Goal: Task Accomplishment & Management: Use online tool/utility

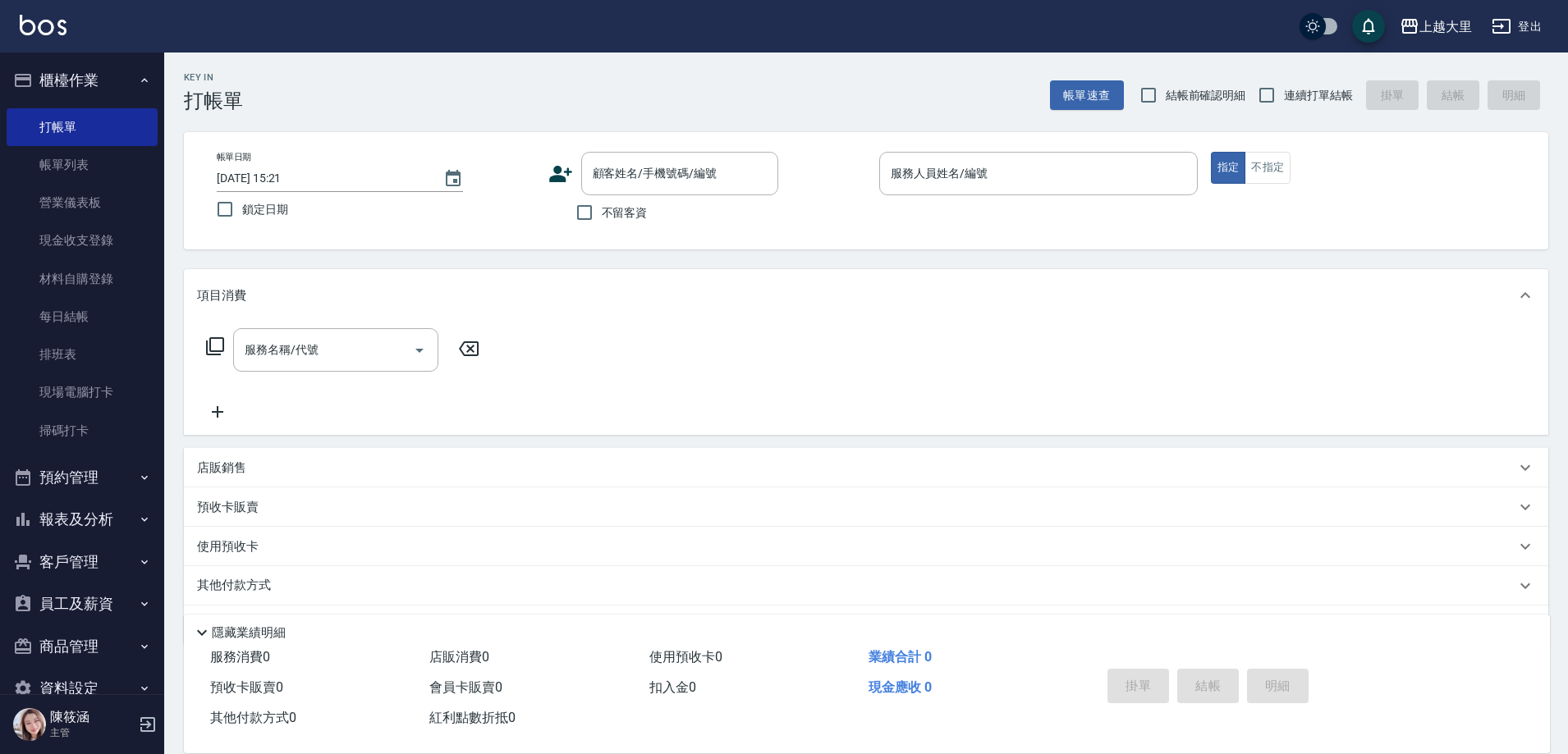
scroll to position [6, 0]
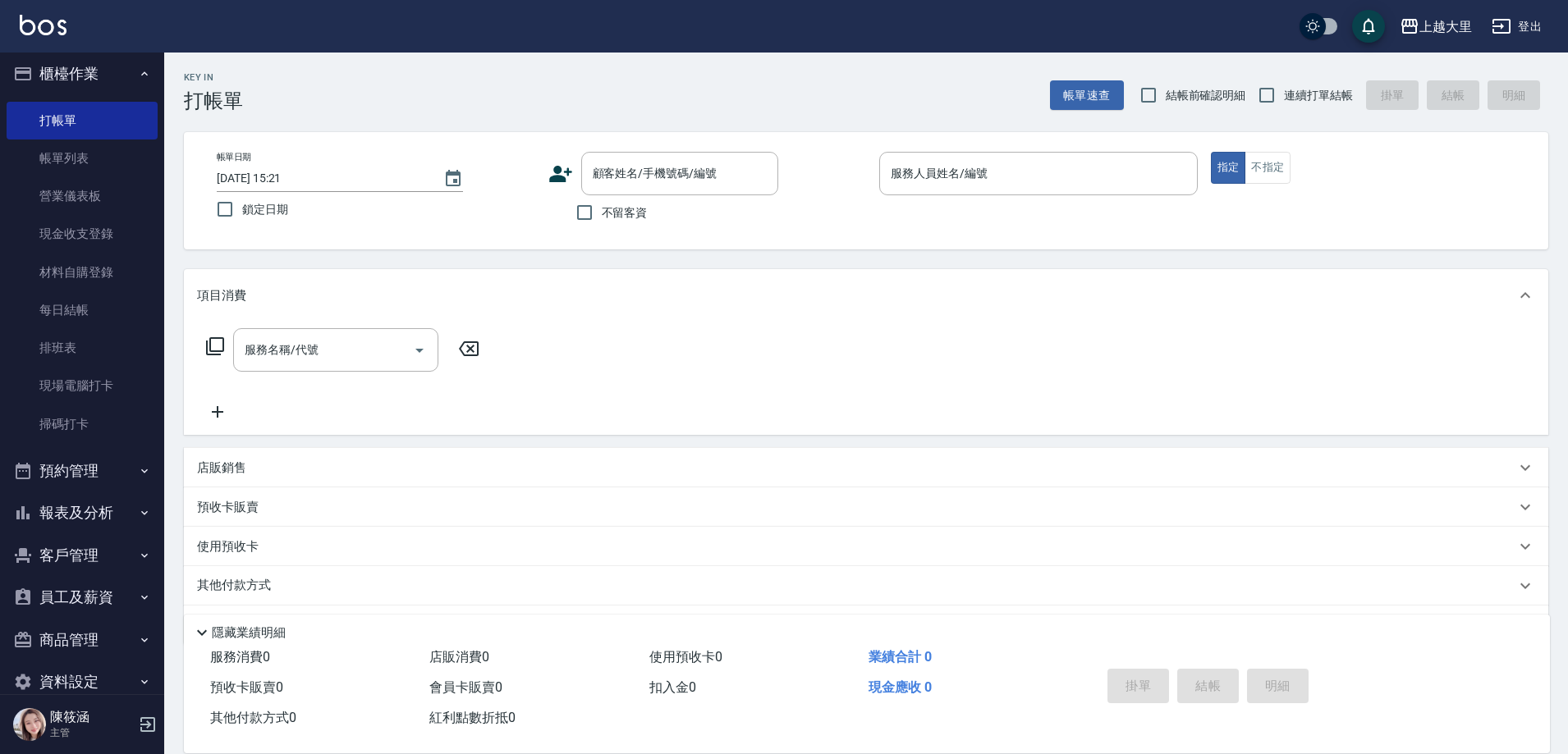
click at [638, 207] on span "不留客資" at bounding box center [625, 213] width 46 height 18
click at [602, 207] on input "不留客資" at bounding box center [584, 212] width 34 height 34
checkbox input "true"
click at [1163, 106] on input "結帳前確認明細" at bounding box center [1148, 95] width 34 height 34
checkbox input "true"
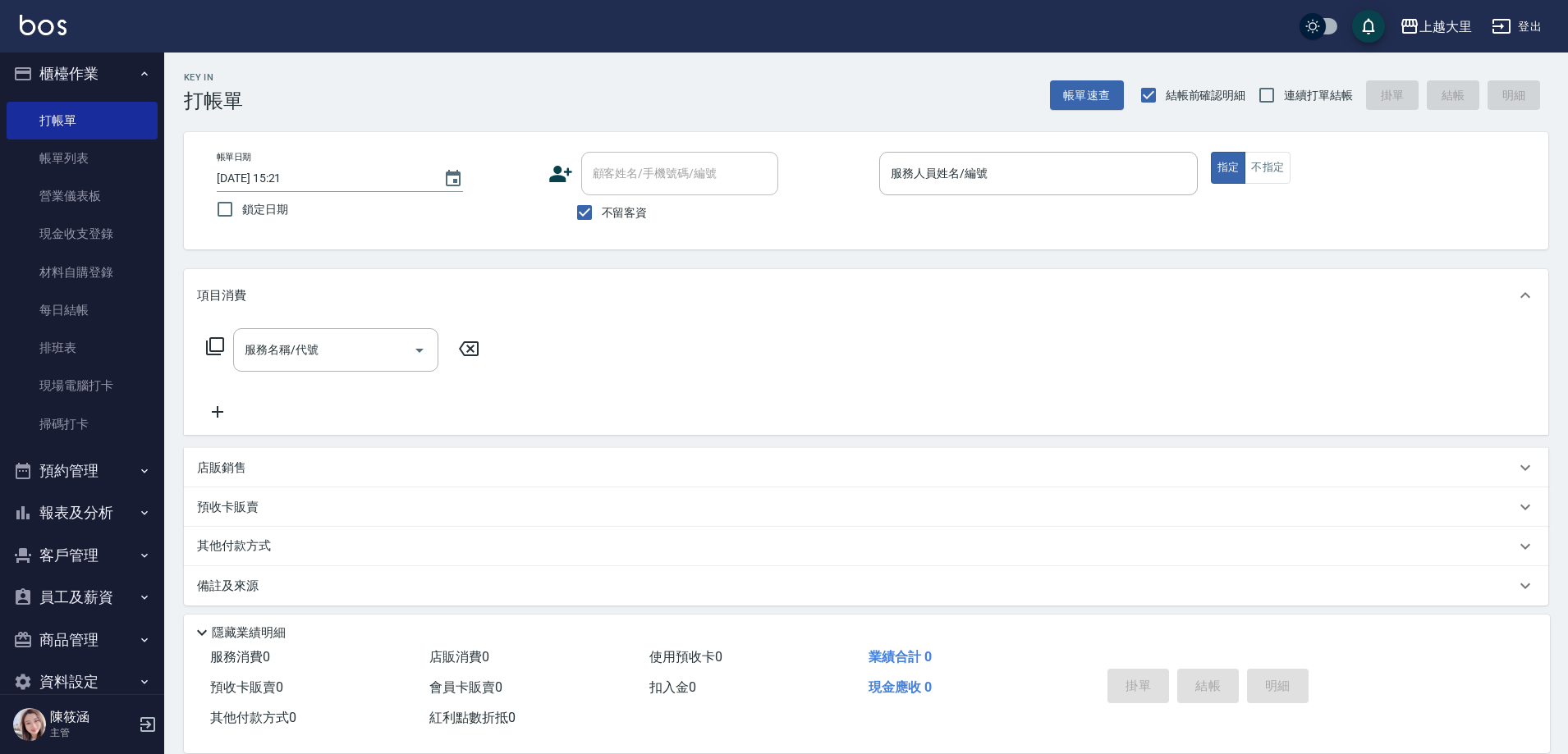
click at [1340, 110] on label "連續打單結帳" at bounding box center [1301, 95] width 103 height 34
click at [1284, 110] on input "連續打單結帳" at bounding box center [1266, 95] width 34 height 34
checkbox input "true"
click at [1145, 159] on input "服務人員姓名/編號" at bounding box center [1038, 173] width 304 height 29
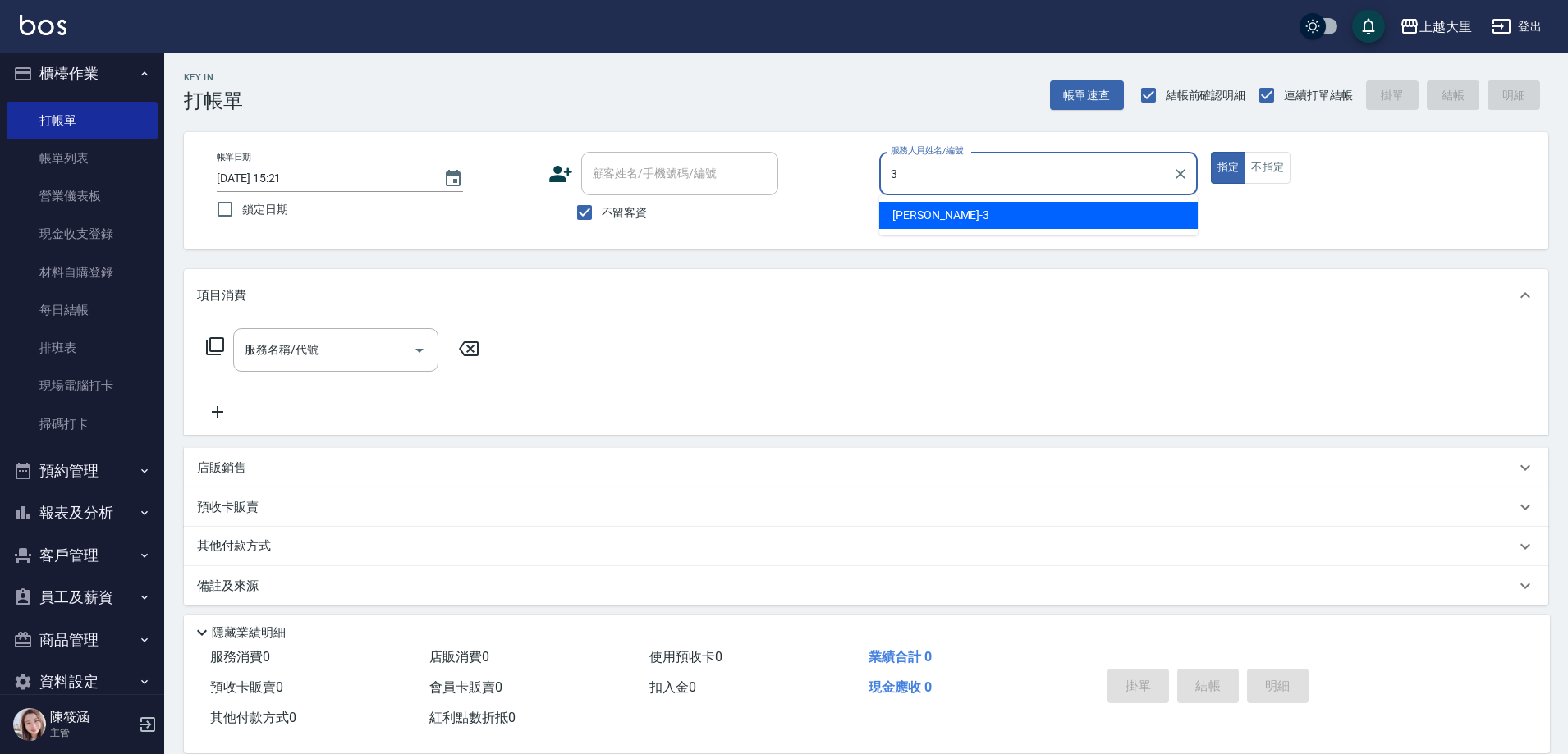
type input "[PERSON_NAME]-3"
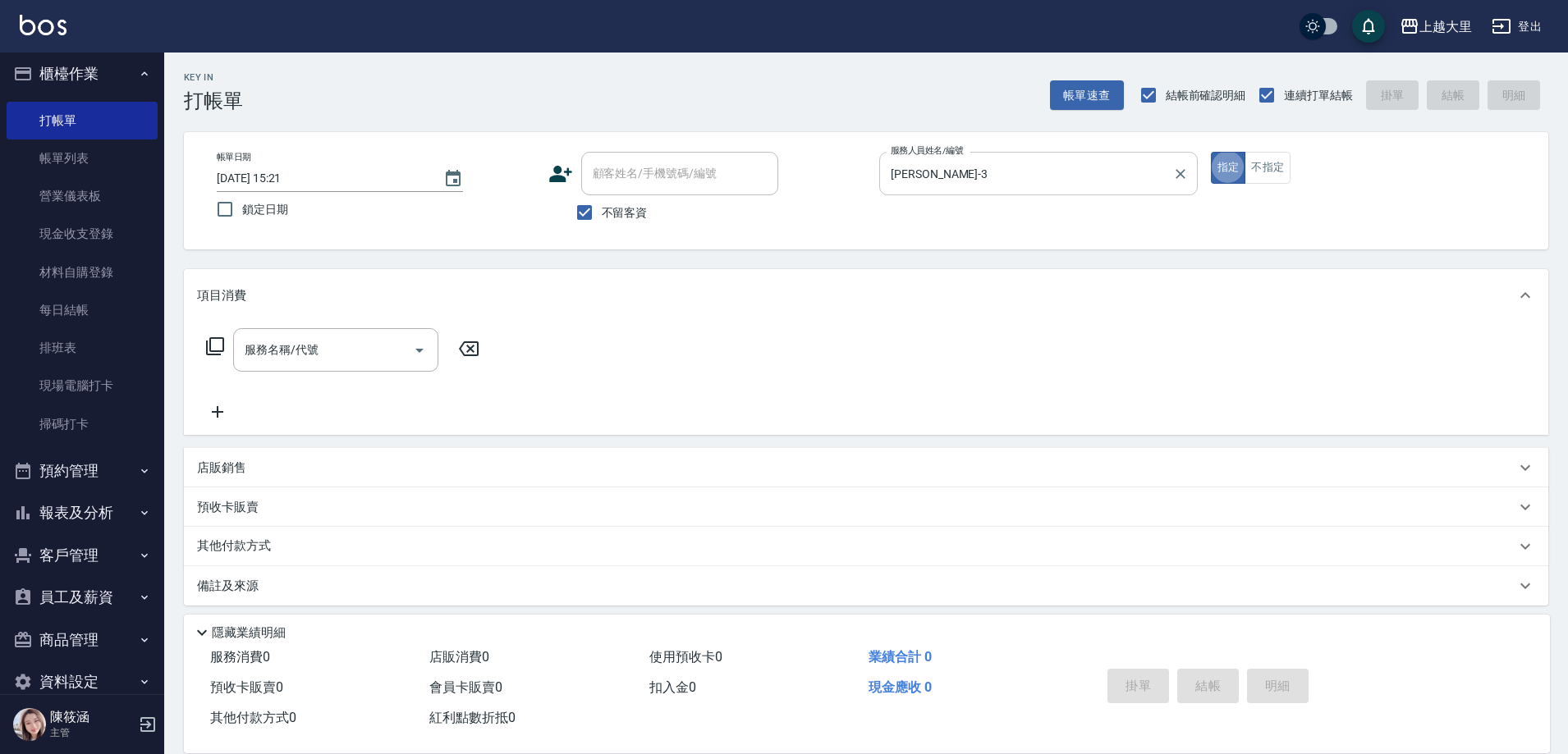
type button "true"
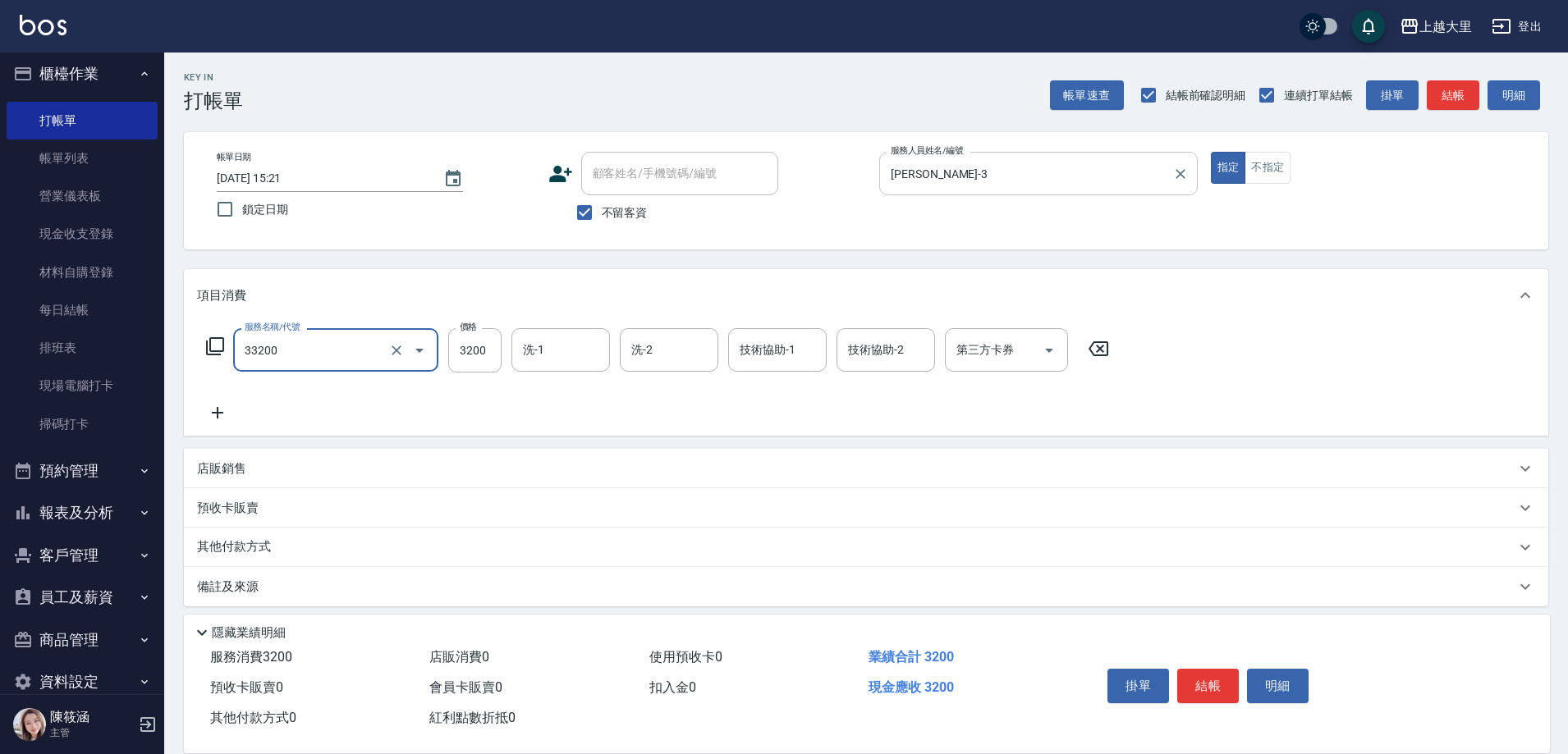
type input "燙+染D餐(33200)"
click at [401, 352] on icon "Clear" at bounding box center [396, 350] width 17 height 17
type input "燙+染D餐(33200)"
click at [484, 349] on input "3200" at bounding box center [475, 350] width 53 height 45
click at [401, 358] on icon "Clear" at bounding box center [396, 350] width 17 height 17
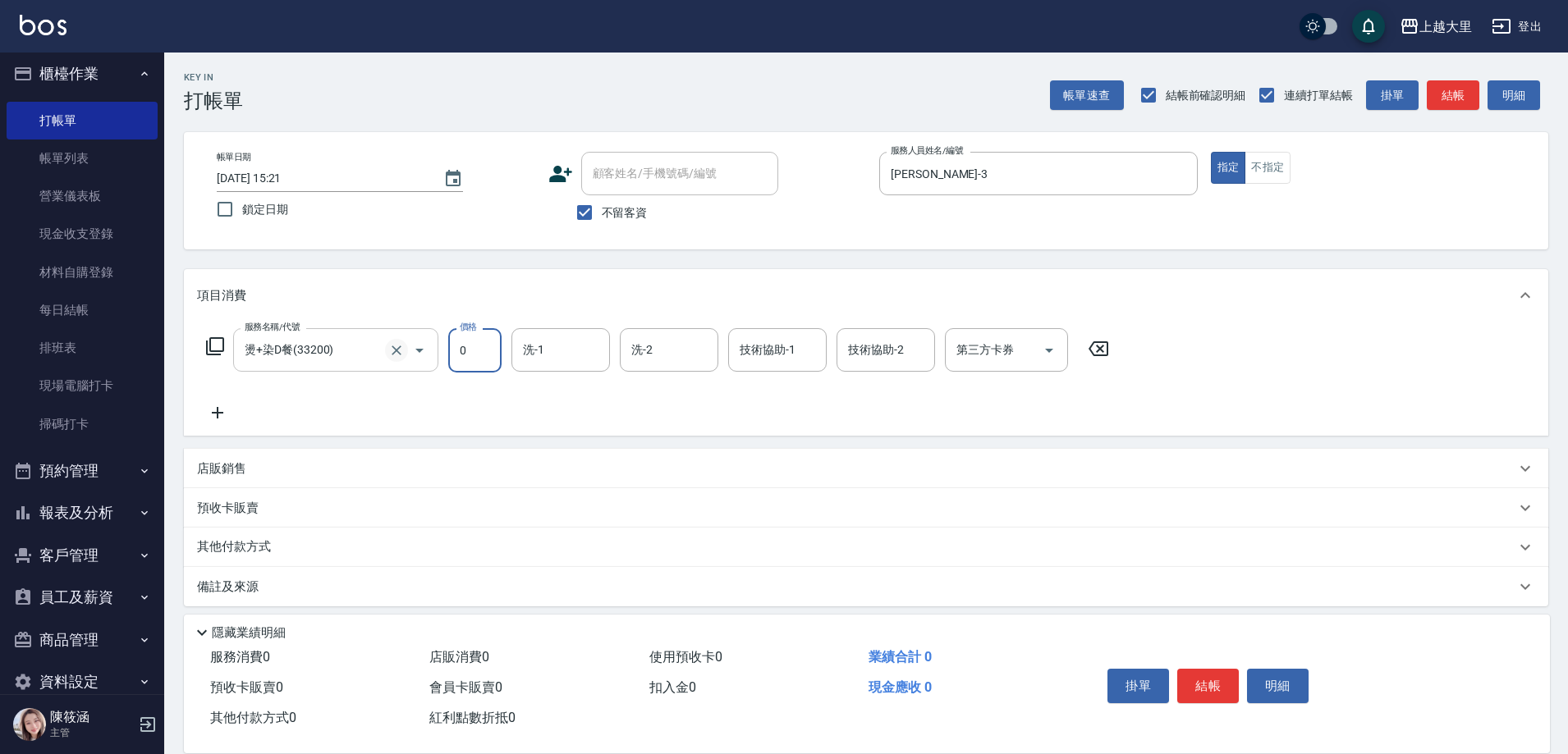
type input "0"
type input "燙髮L(33000)"
type input "3200"
type input "[PERSON_NAME]-32"
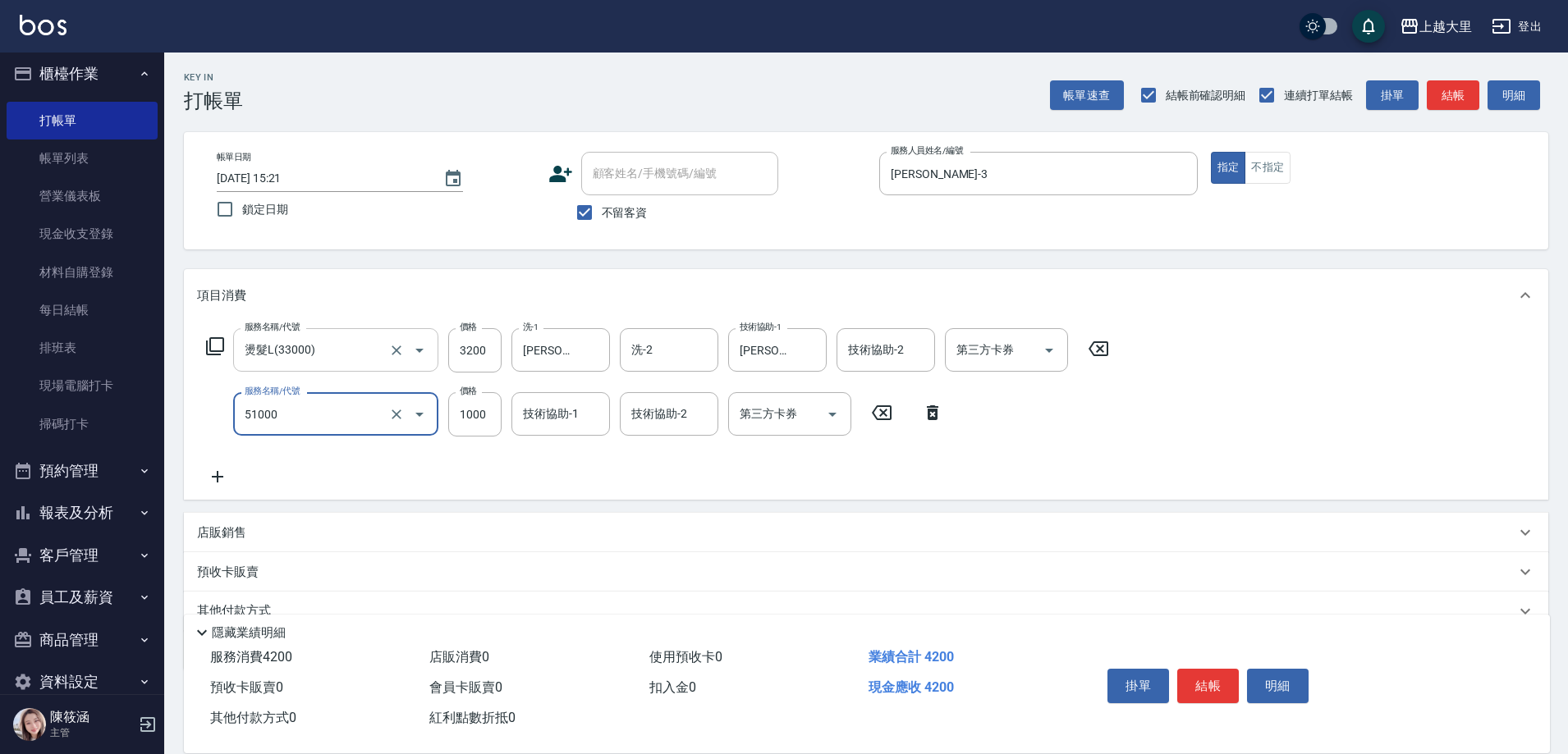
type input "護髮1000(51000)"
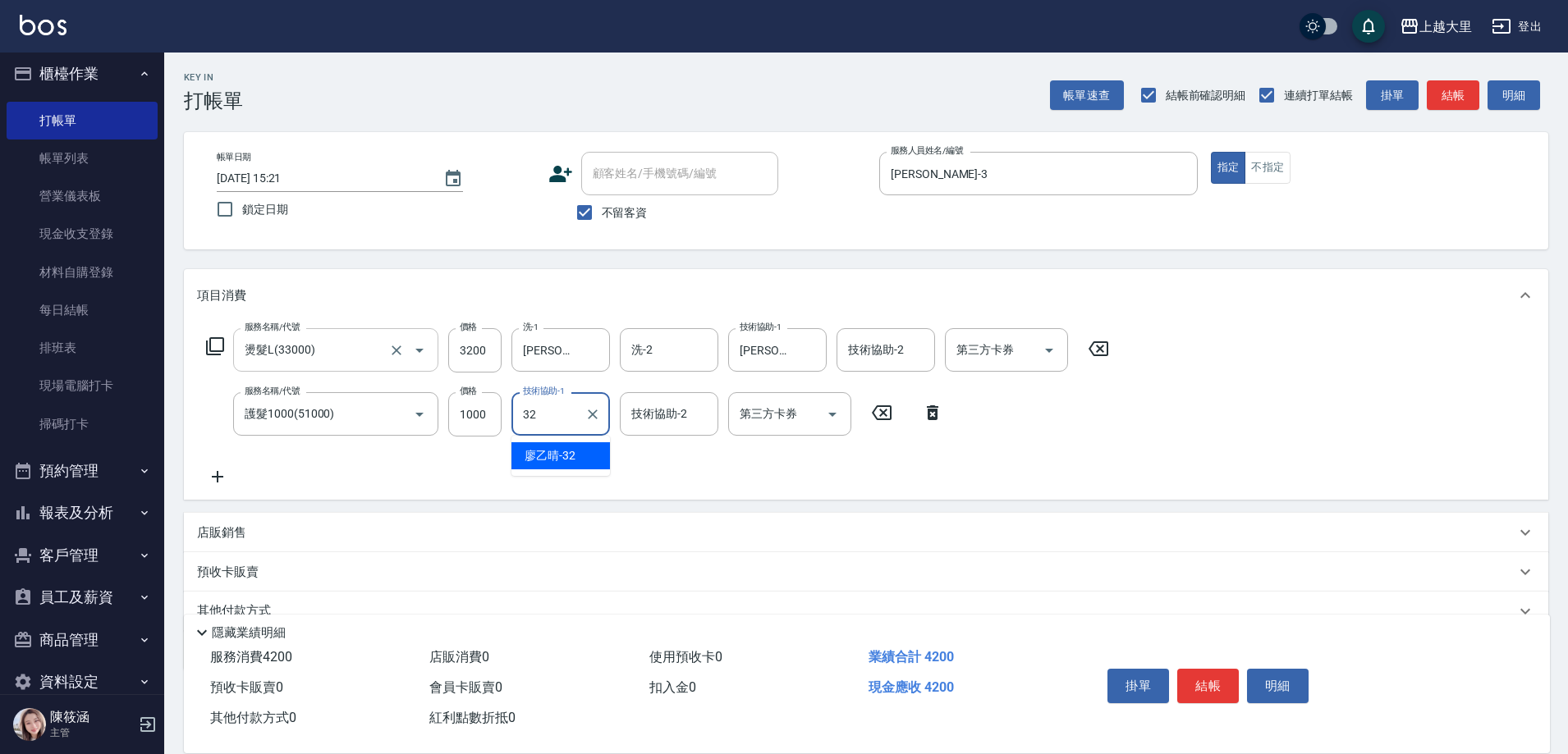
type input "[PERSON_NAME]-32"
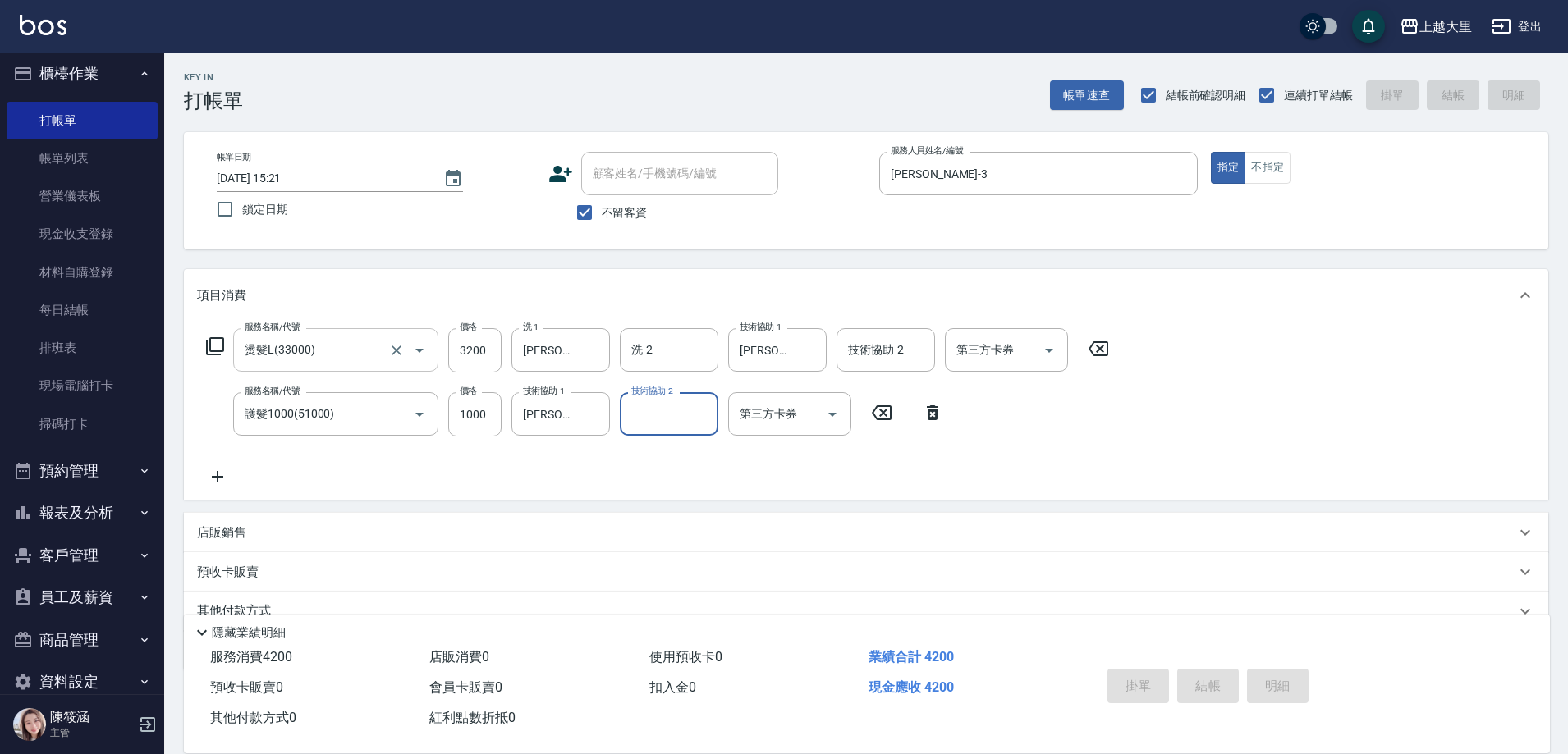
type input "[DATE] 19:57"
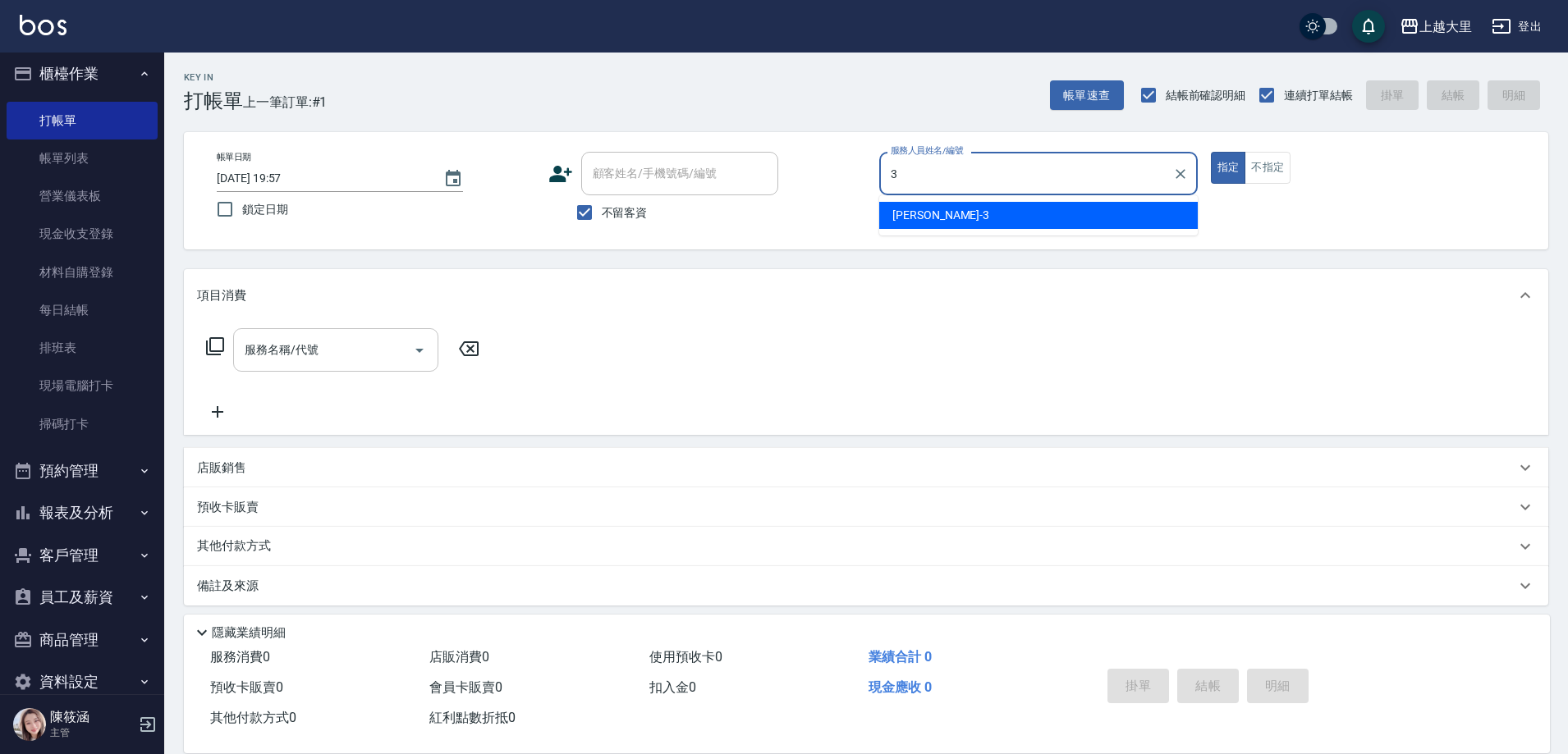
type input "[PERSON_NAME]-3"
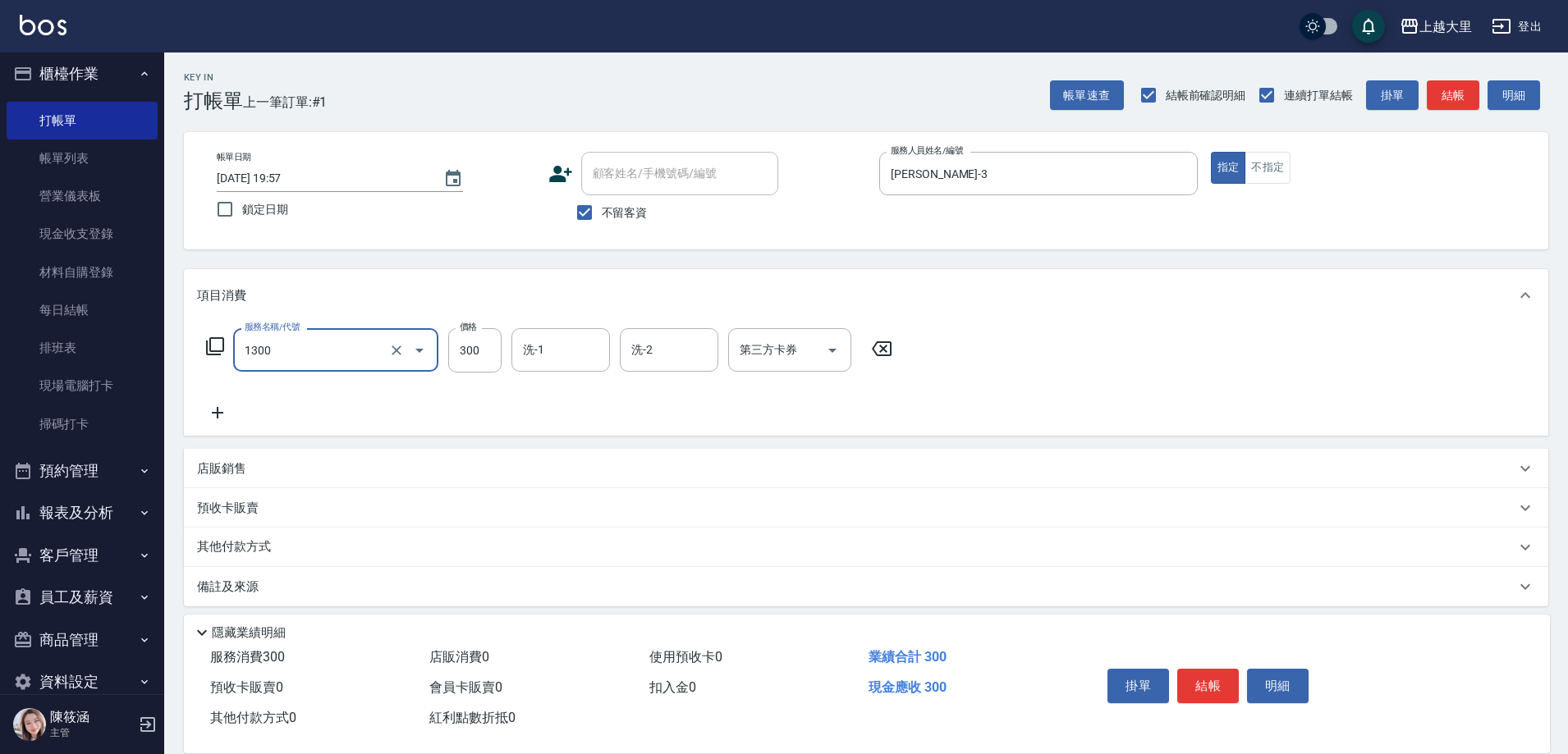
type input "健康洗髮(1300)"
type input "[PERSON_NAME]-32"
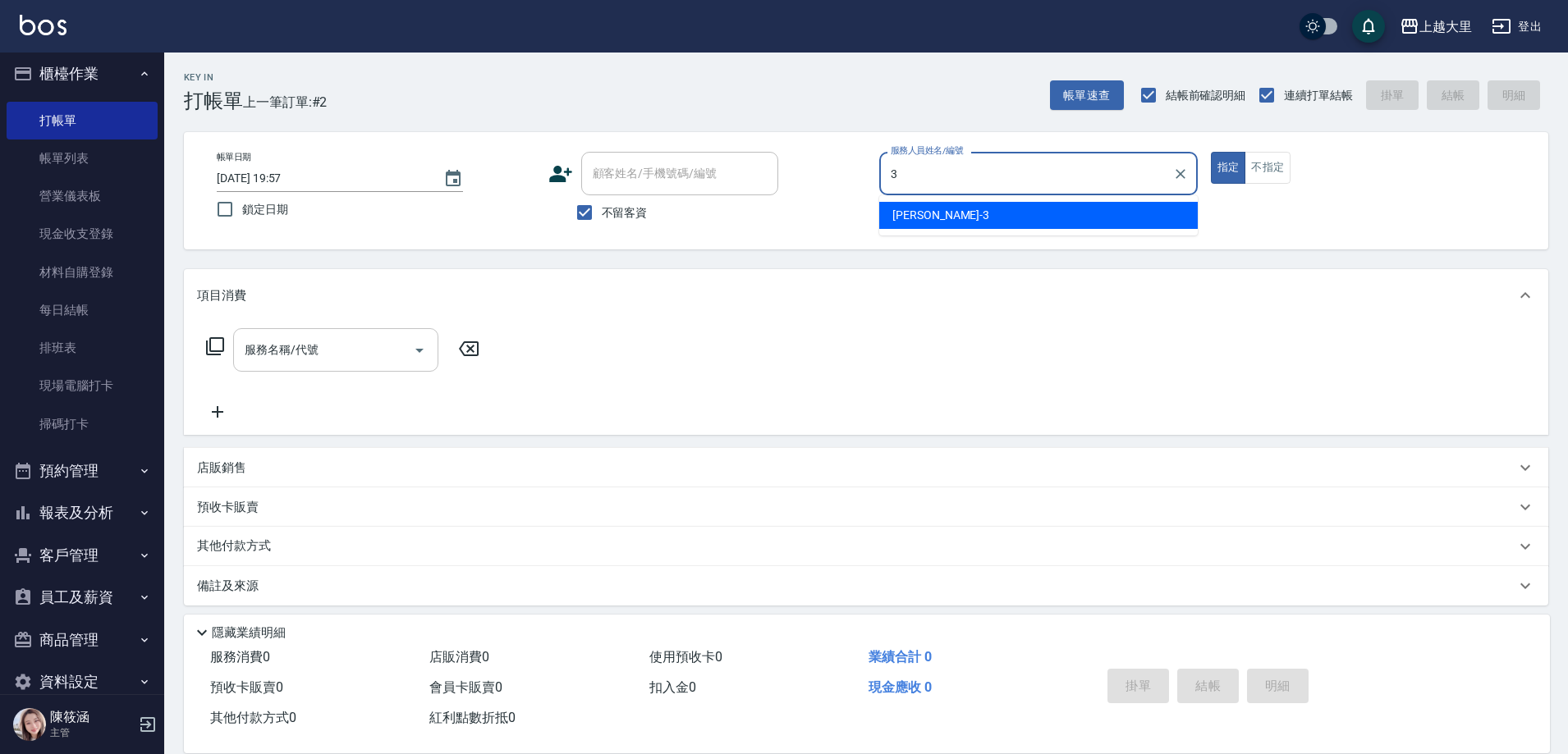
type input "[PERSON_NAME]-3"
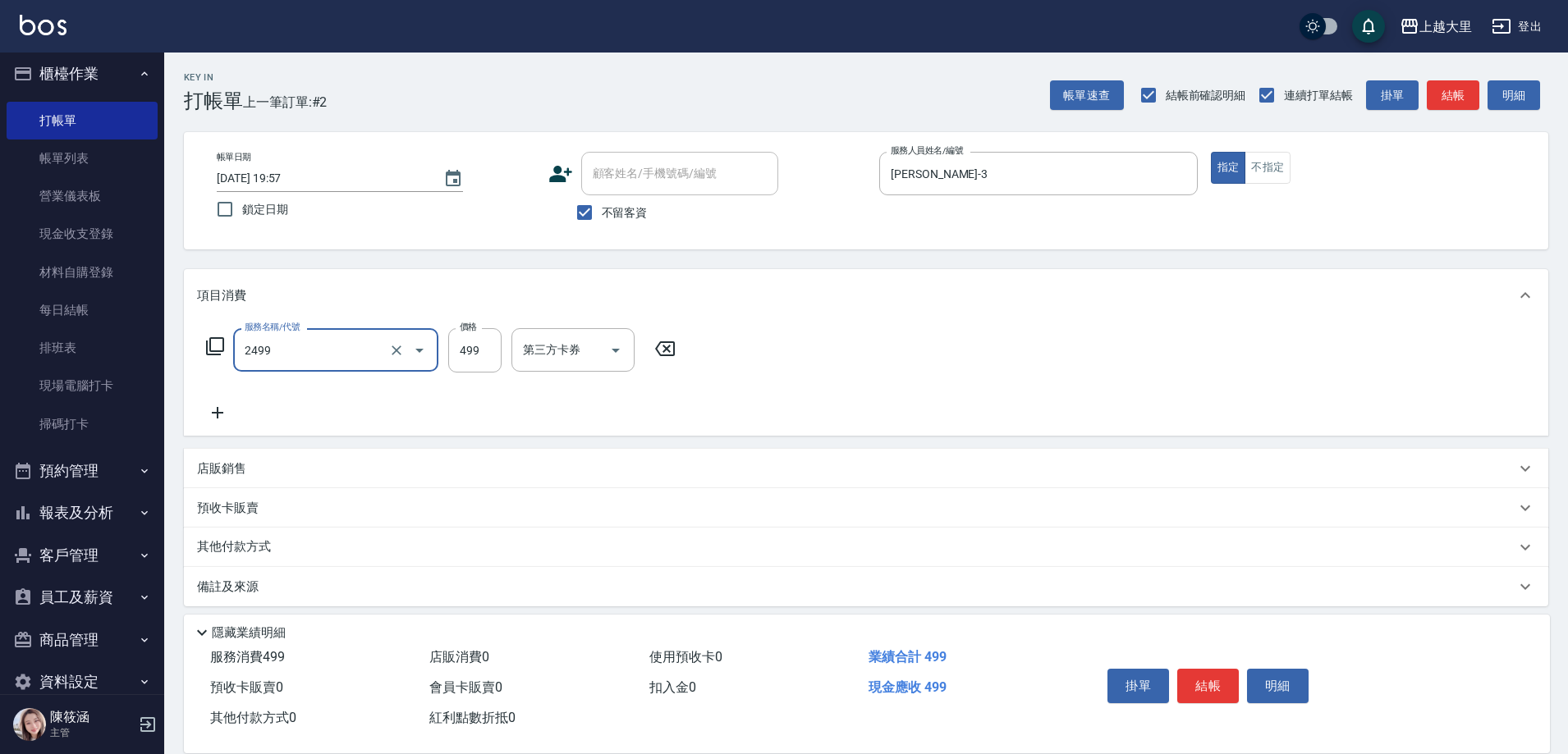
type input "499洗剪(2499)"
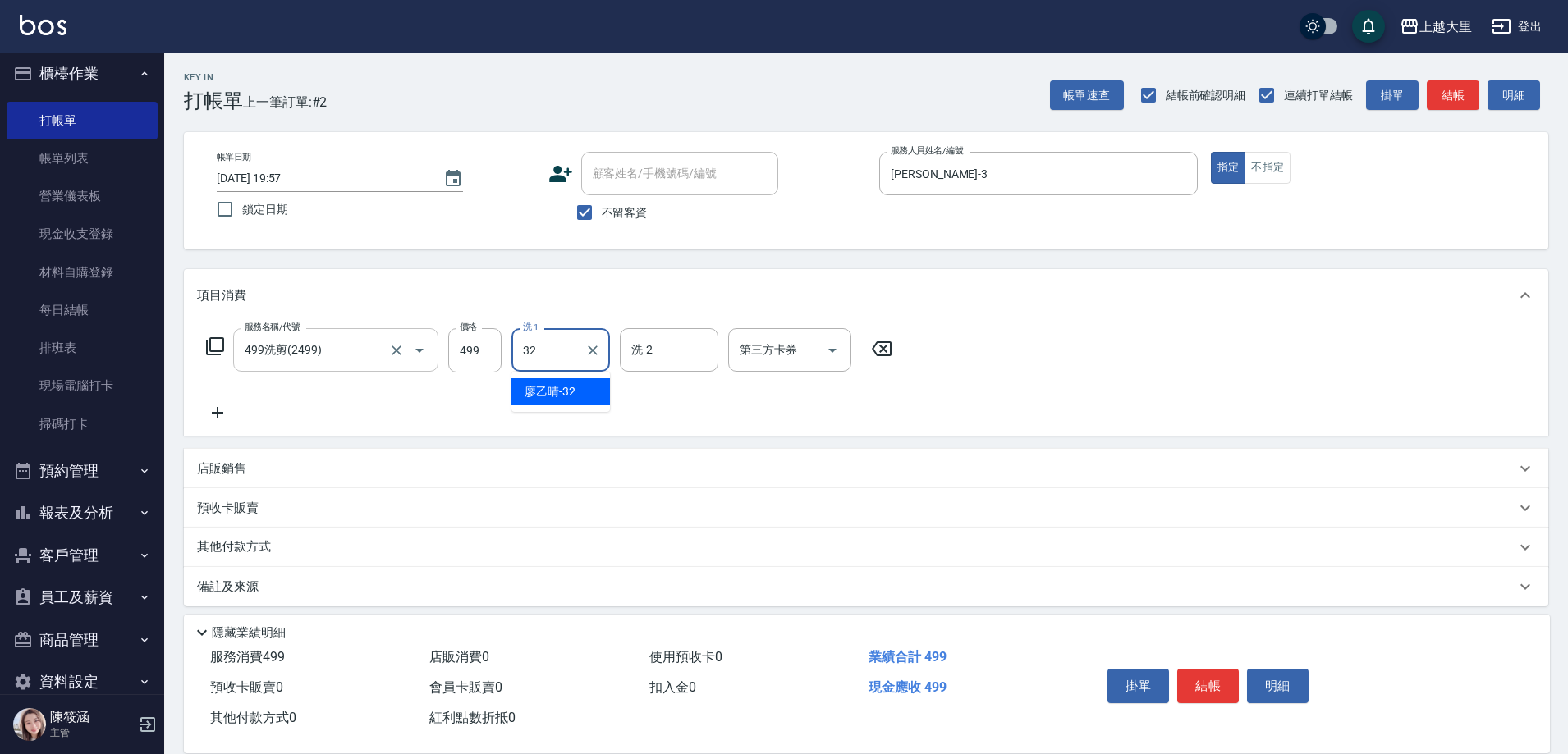
type input "[PERSON_NAME]-32"
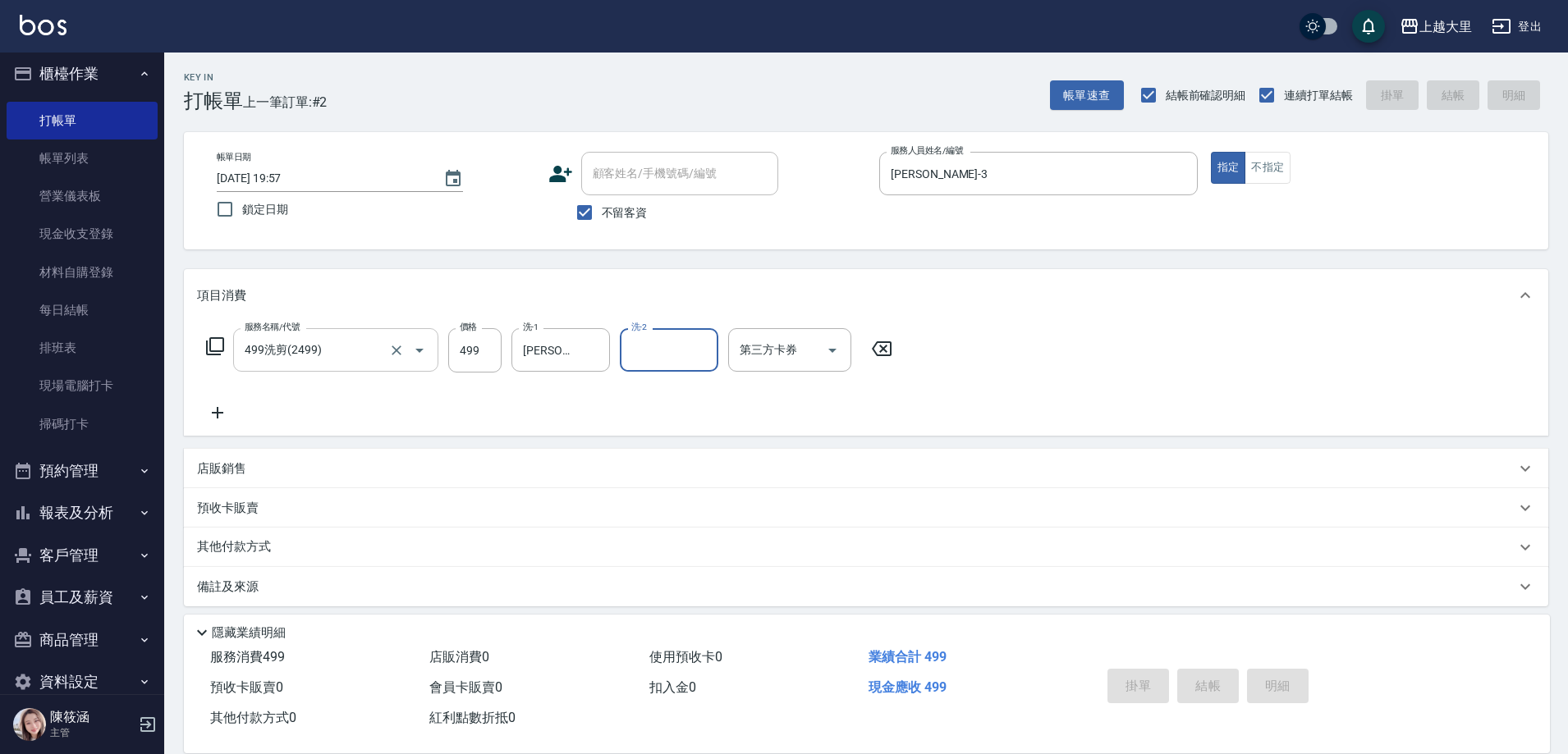
type input "[DATE] 19:58"
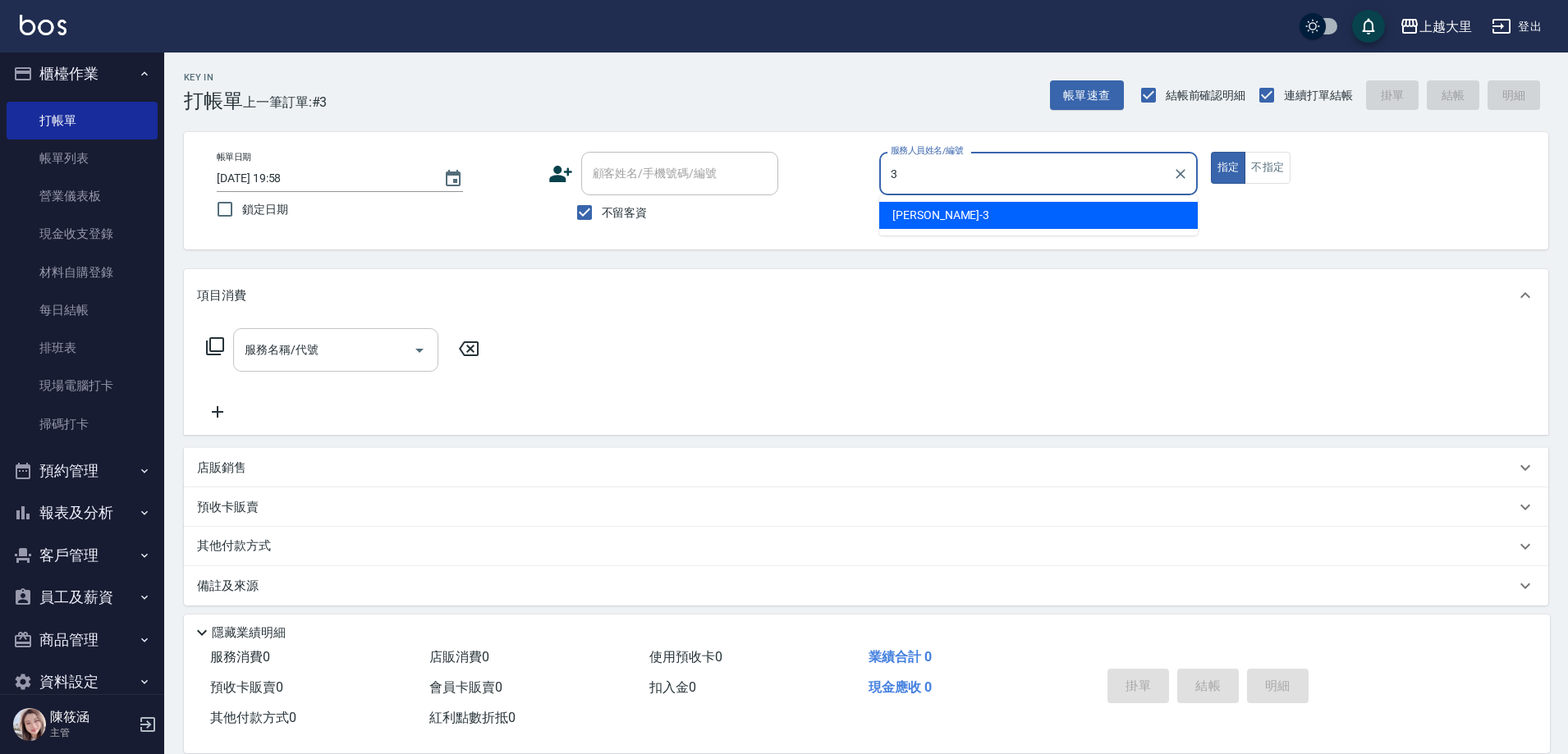
type input "[PERSON_NAME]-3"
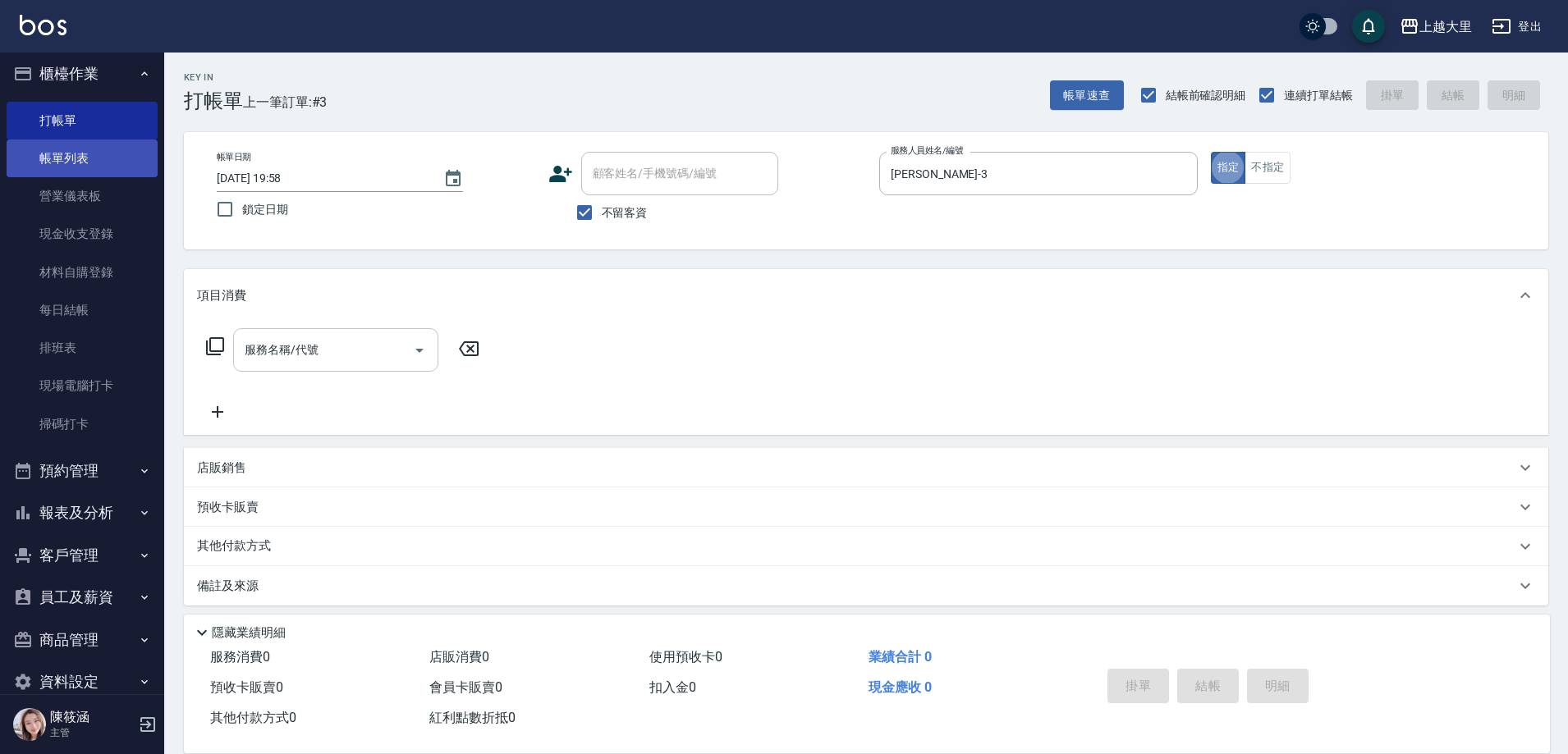
click at [69, 146] on link "帳單列表" at bounding box center [81, 158] width 151 height 38
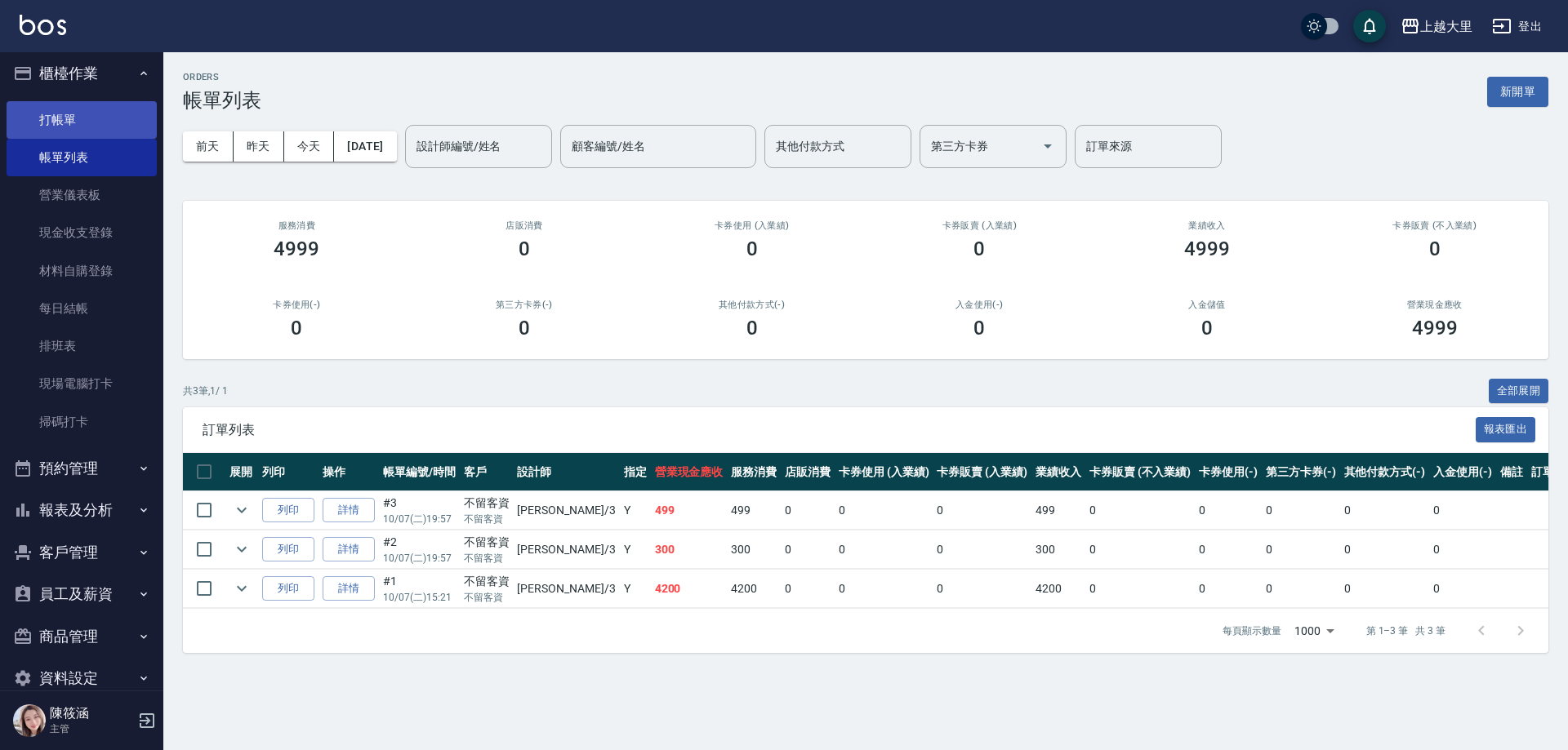
click at [126, 125] on link "打帳單" at bounding box center [81, 119] width 150 height 37
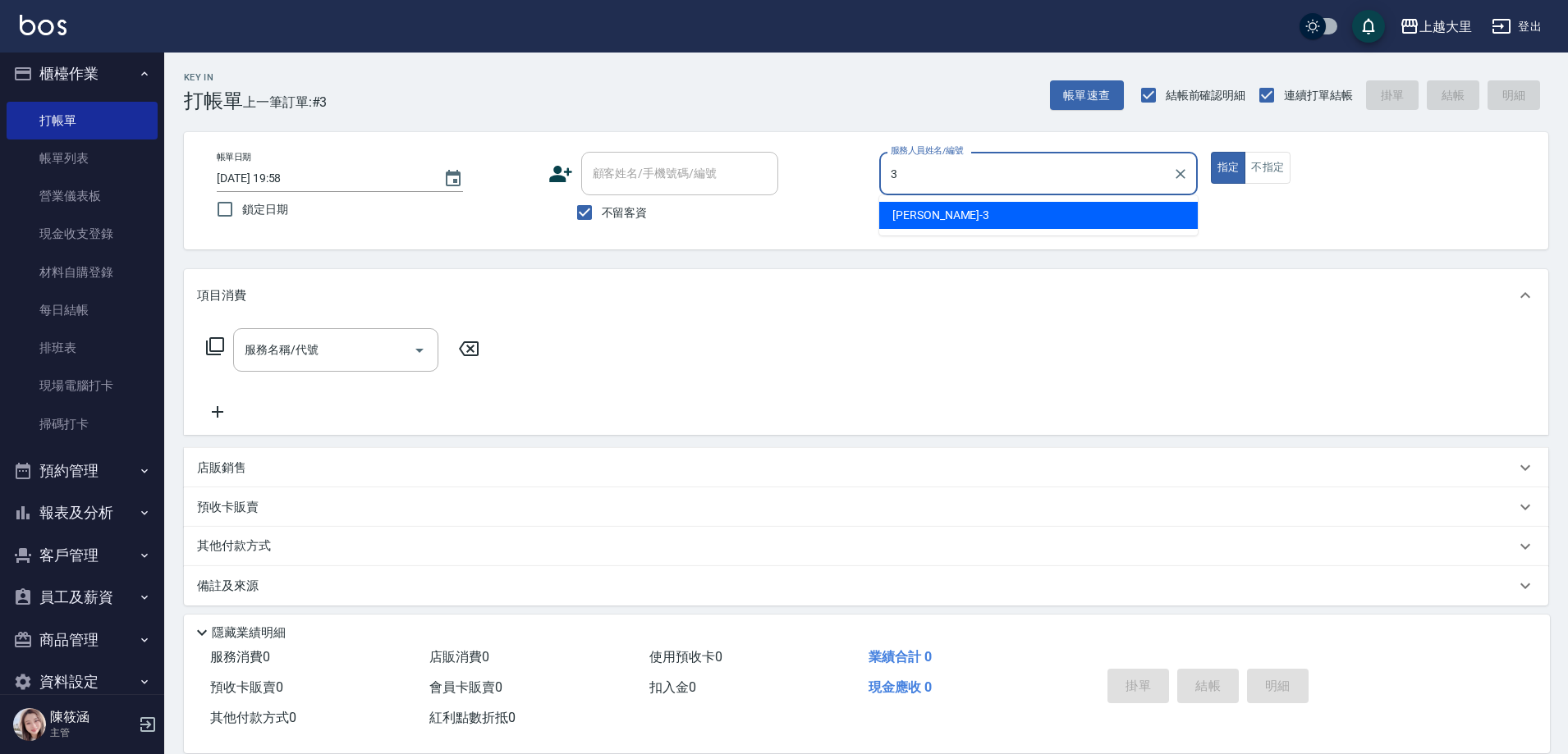
type input "[PERSON_NAME]-3"
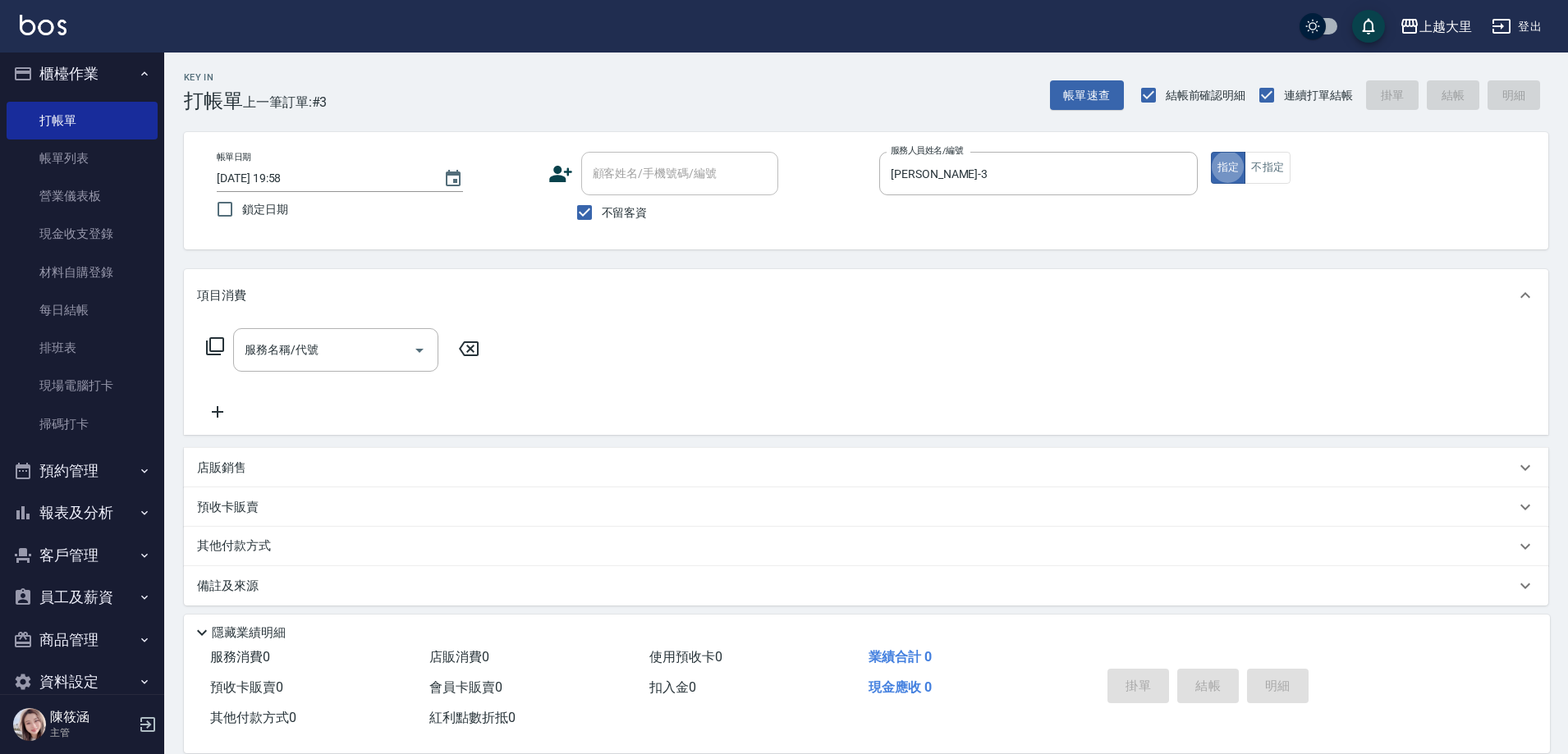
type button "true"
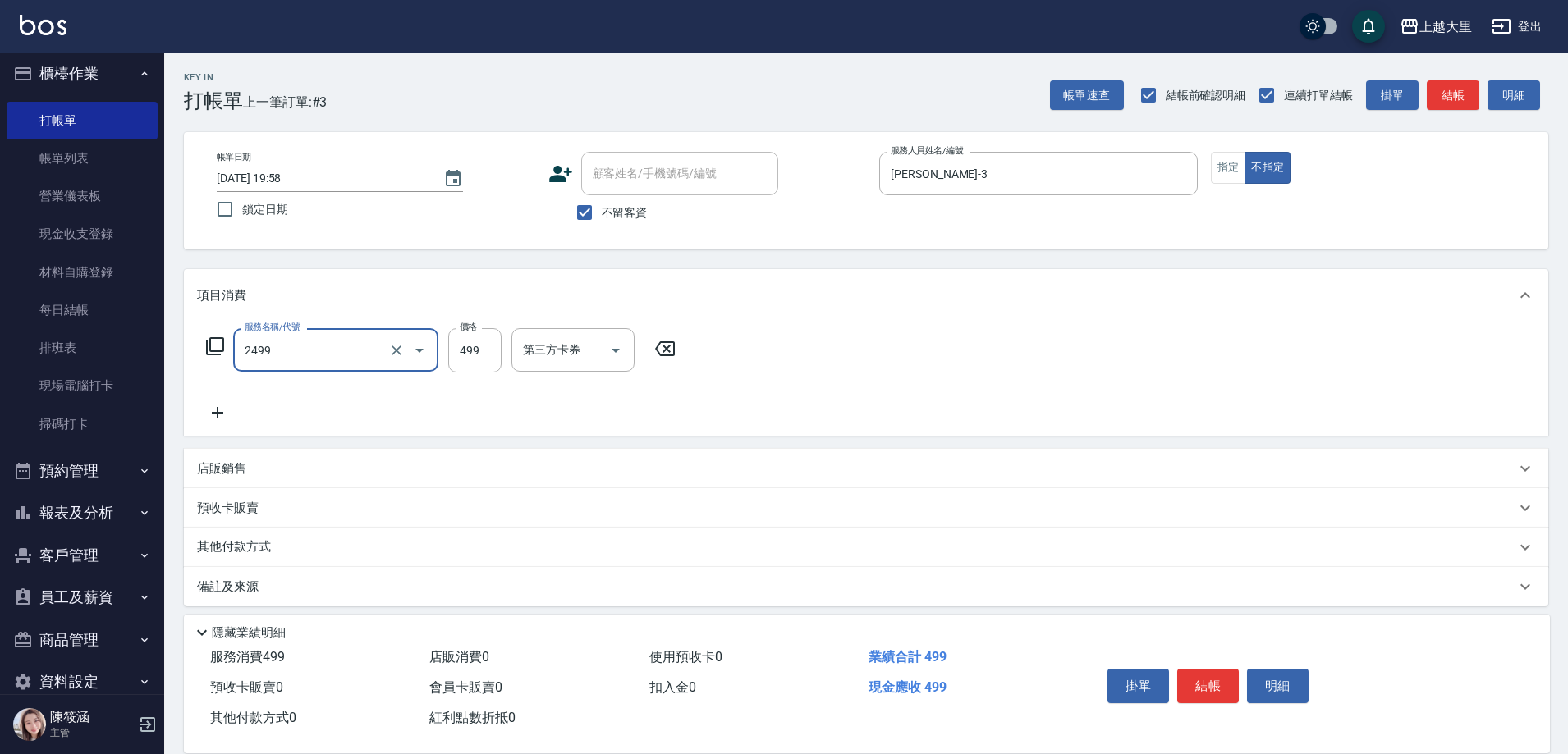
type input "499洗剪(2499)"
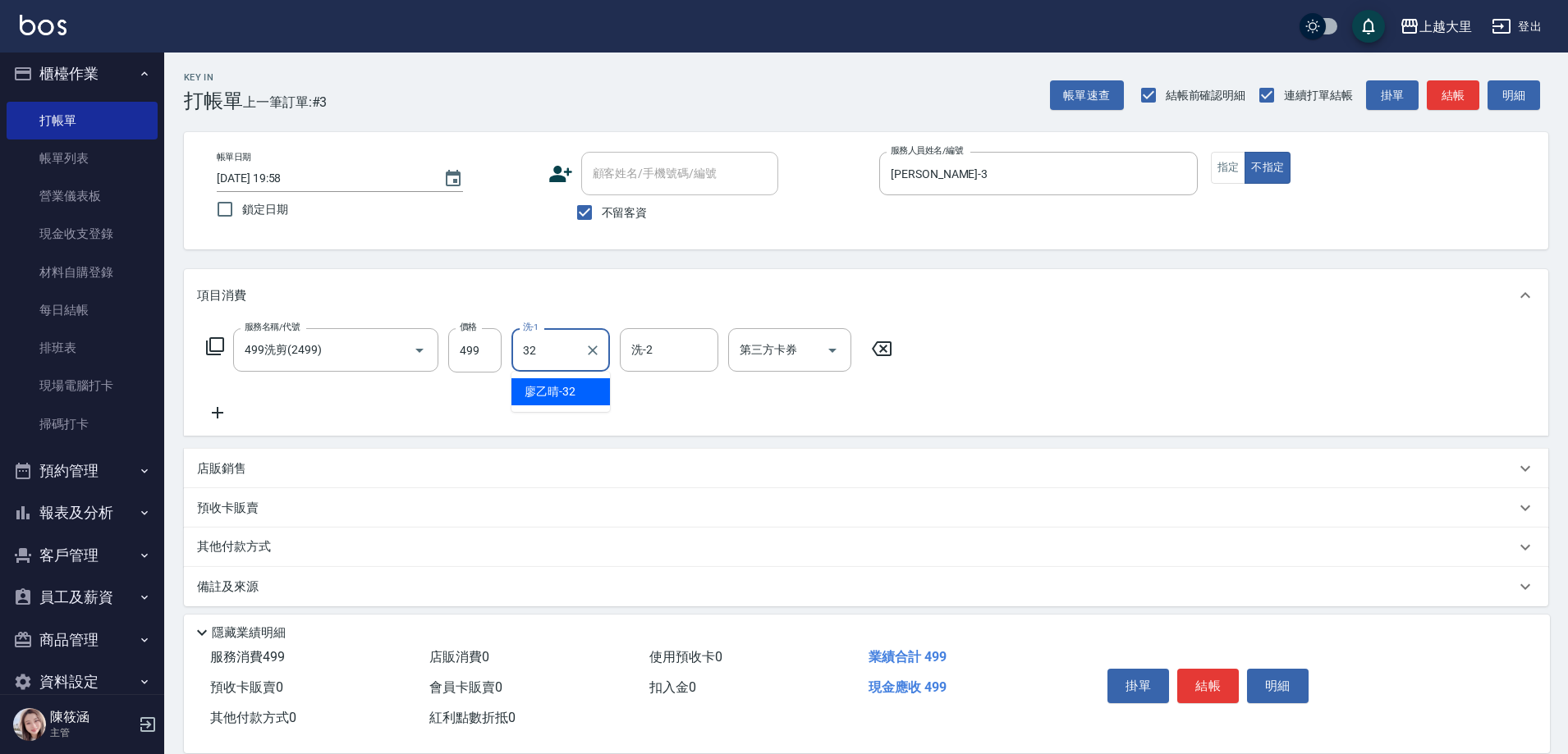
type input "[PERSON_NAME]-32"
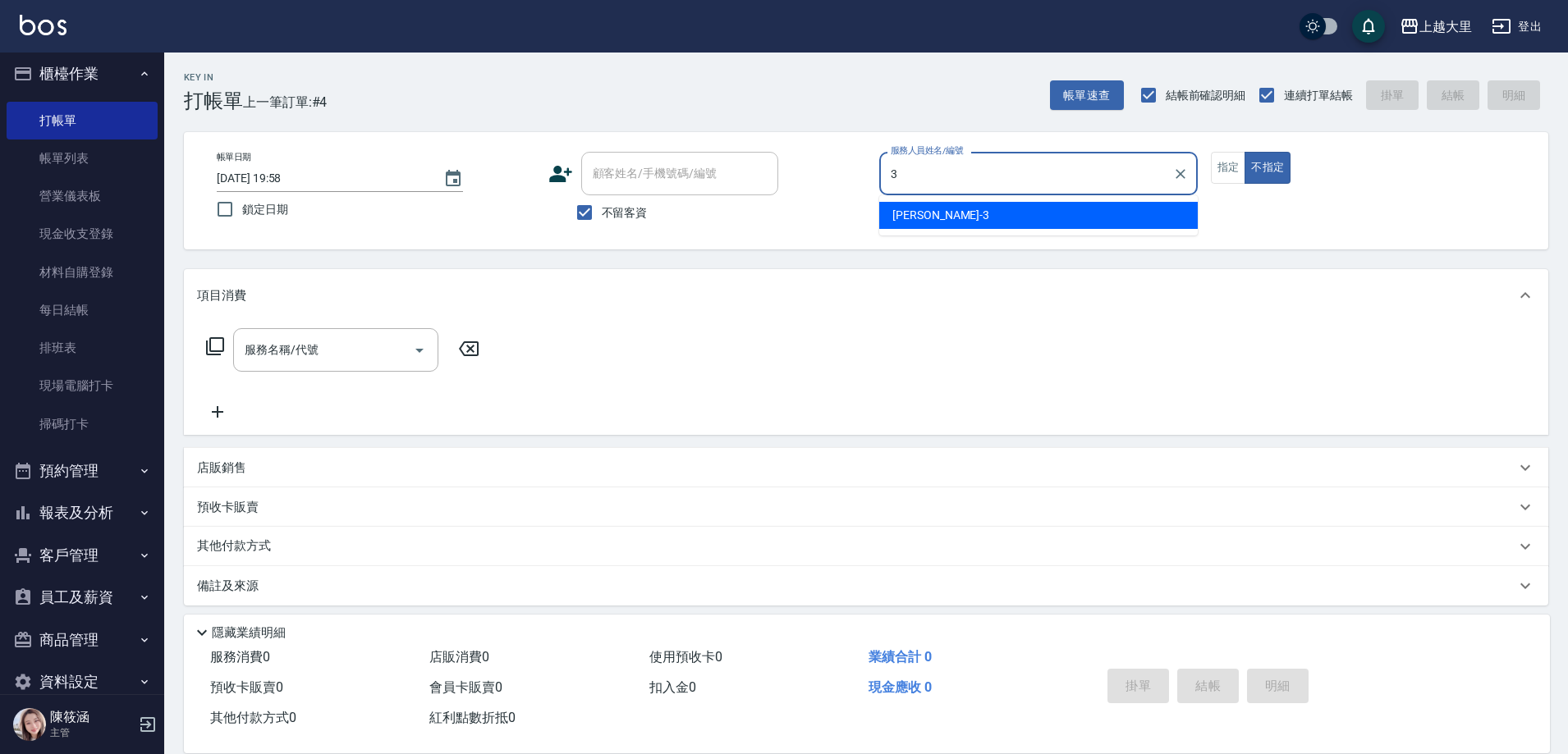
type input "[PERSON_NAME]-3"
type button "false"
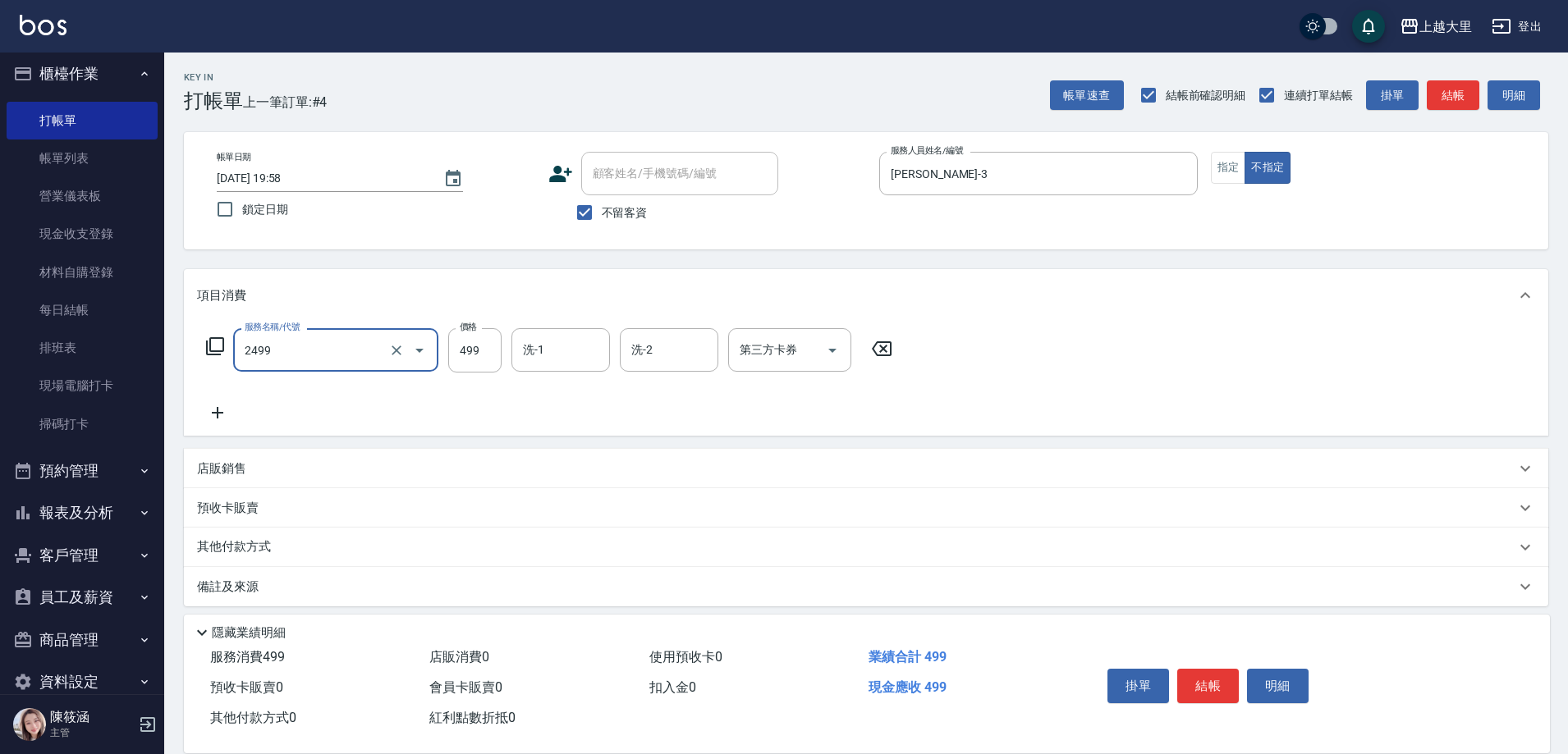
type input "499洗剪(2499)"
type input "[PERSON_NAME]-32"
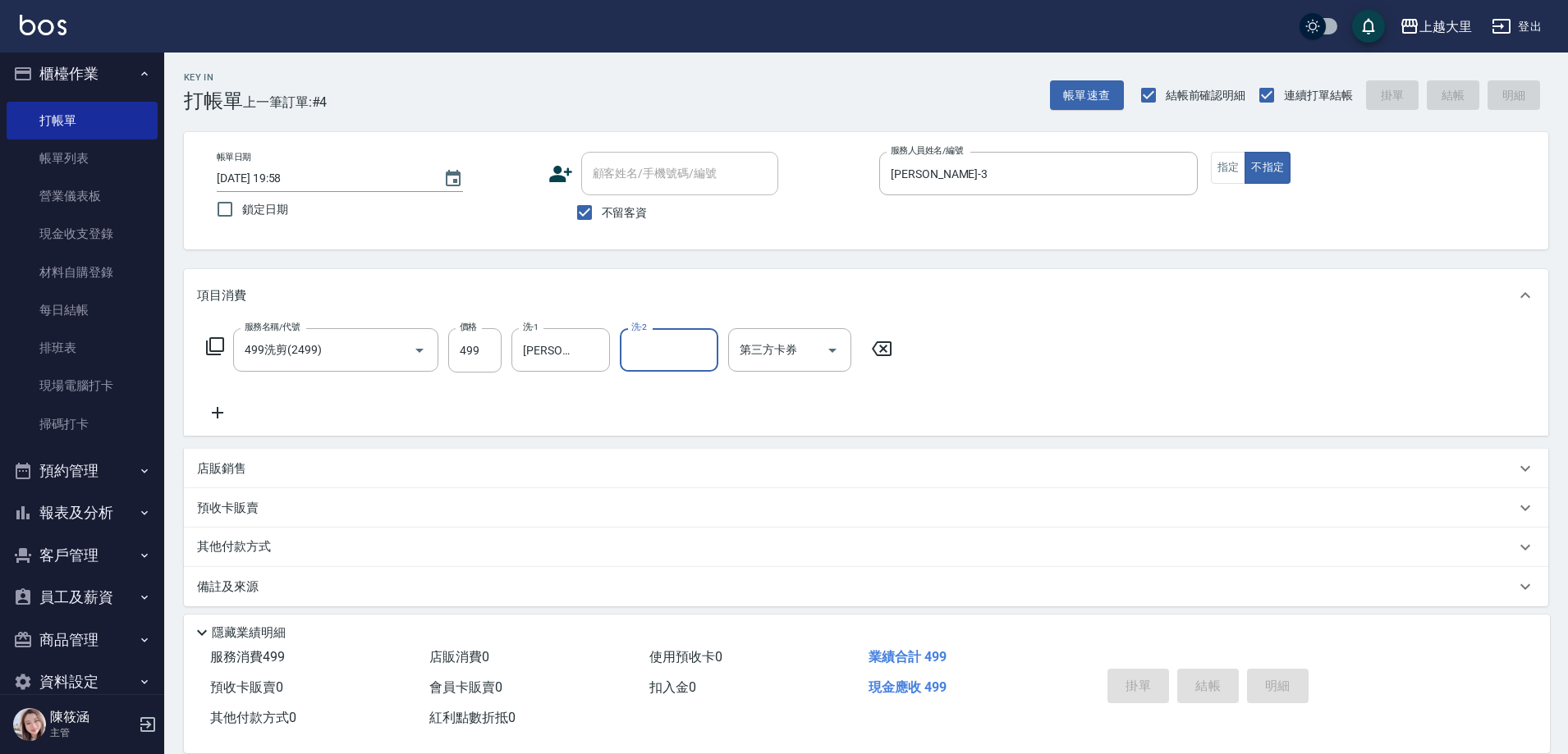
type input "[DATE] 19:59"
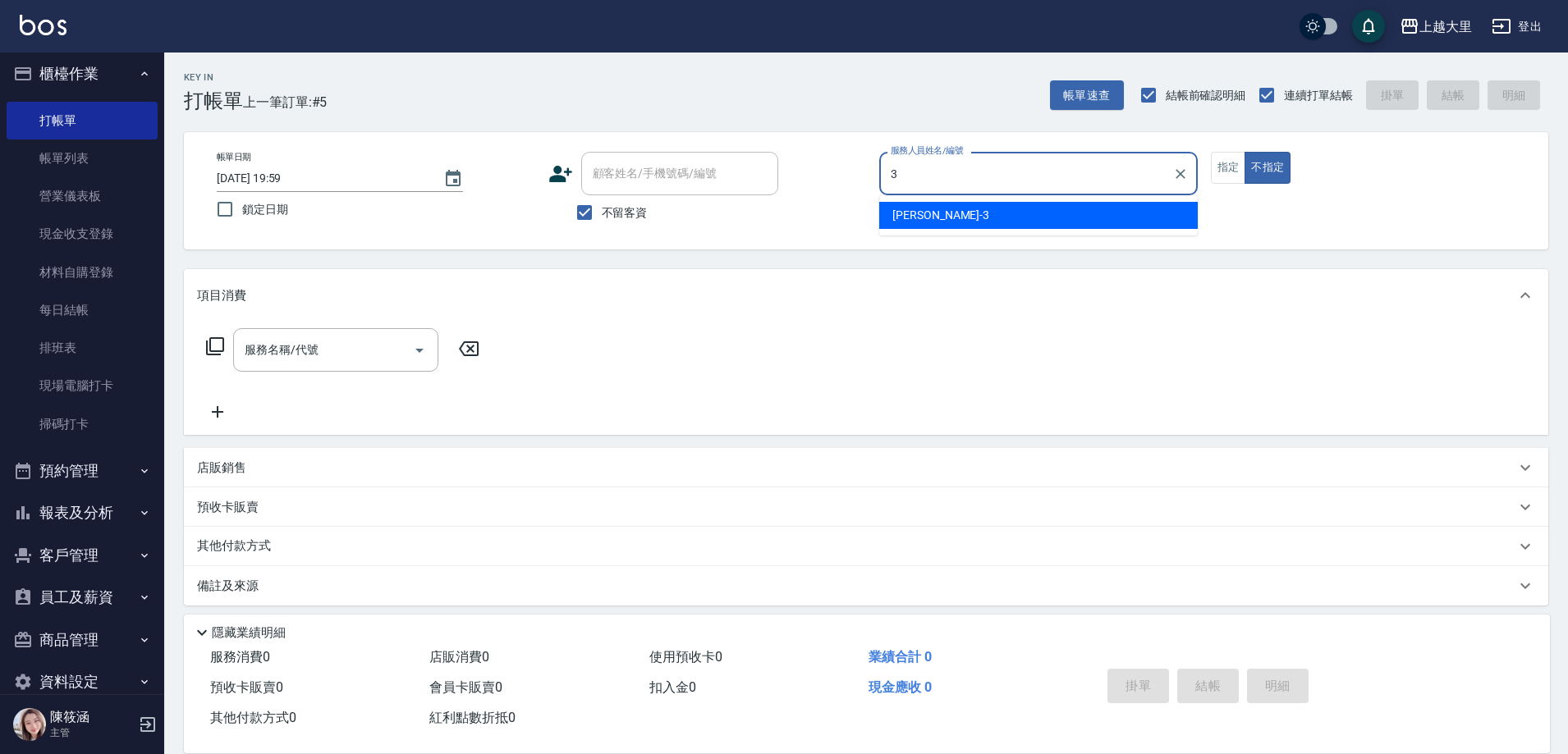
type input "[PERSON_NAME]-3"
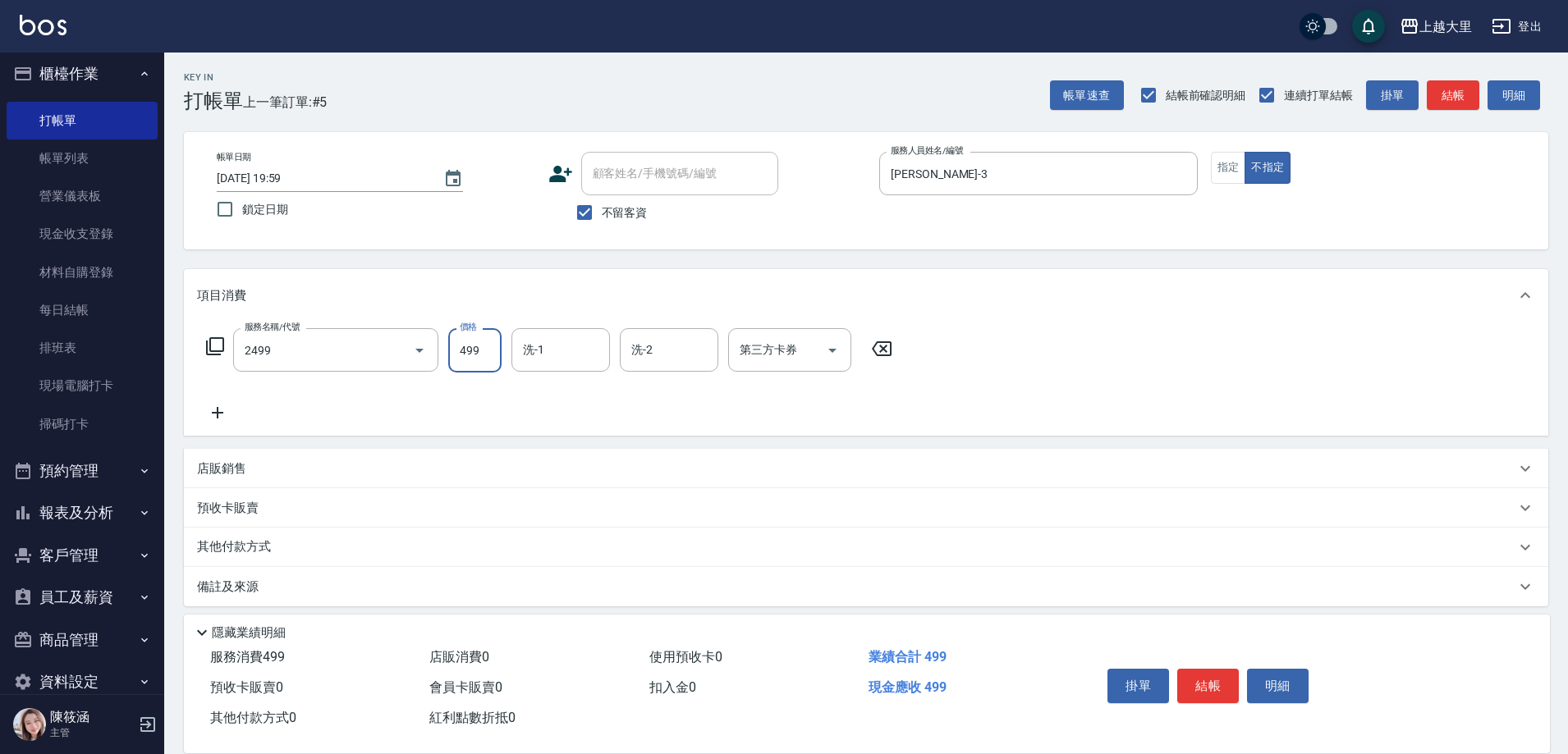
type input "499洗剪(2499)"
type input "[PERSON_NAME]-32"
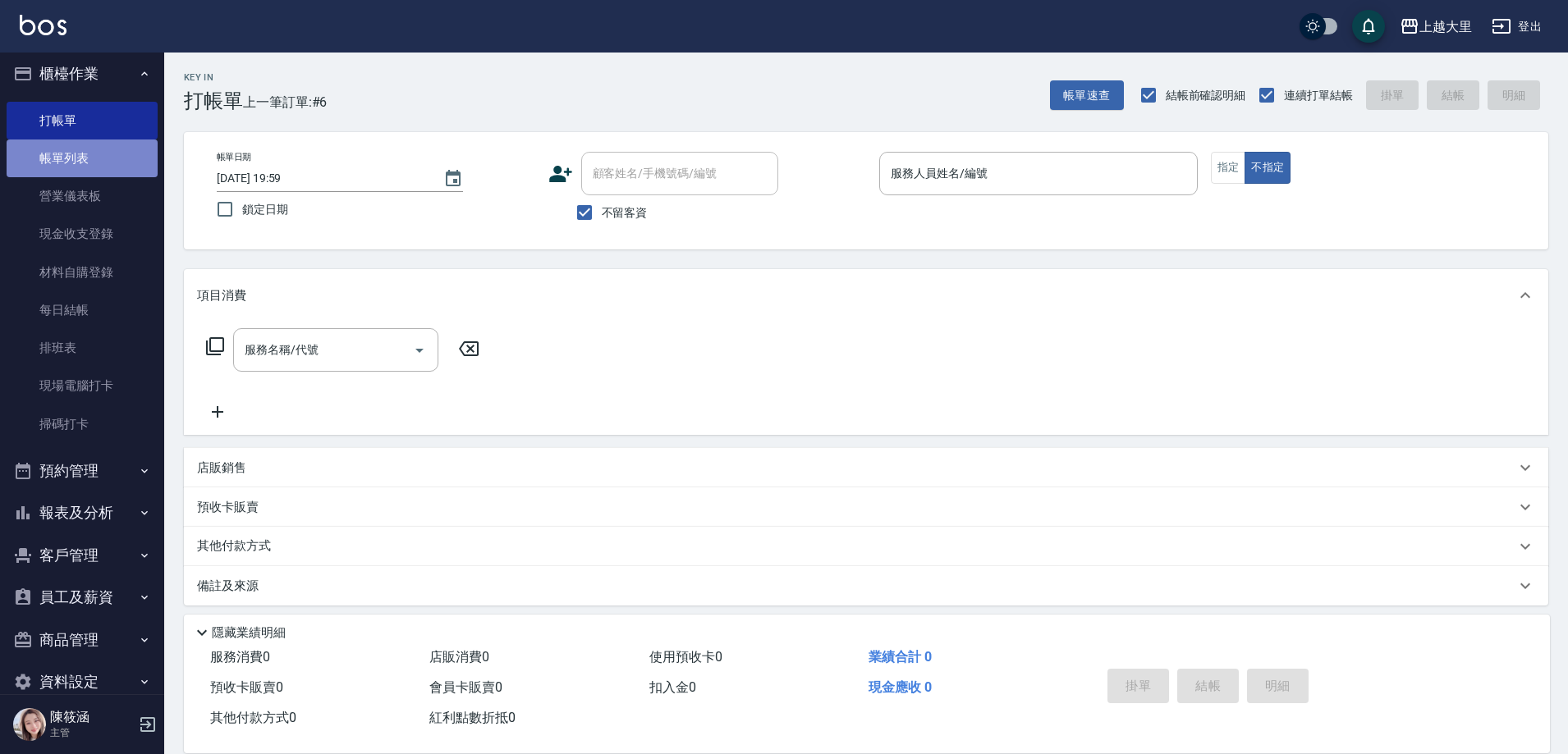
click at [113, 155] on link "帳單列表" at bounding box center [81, 158] width 151 height 38
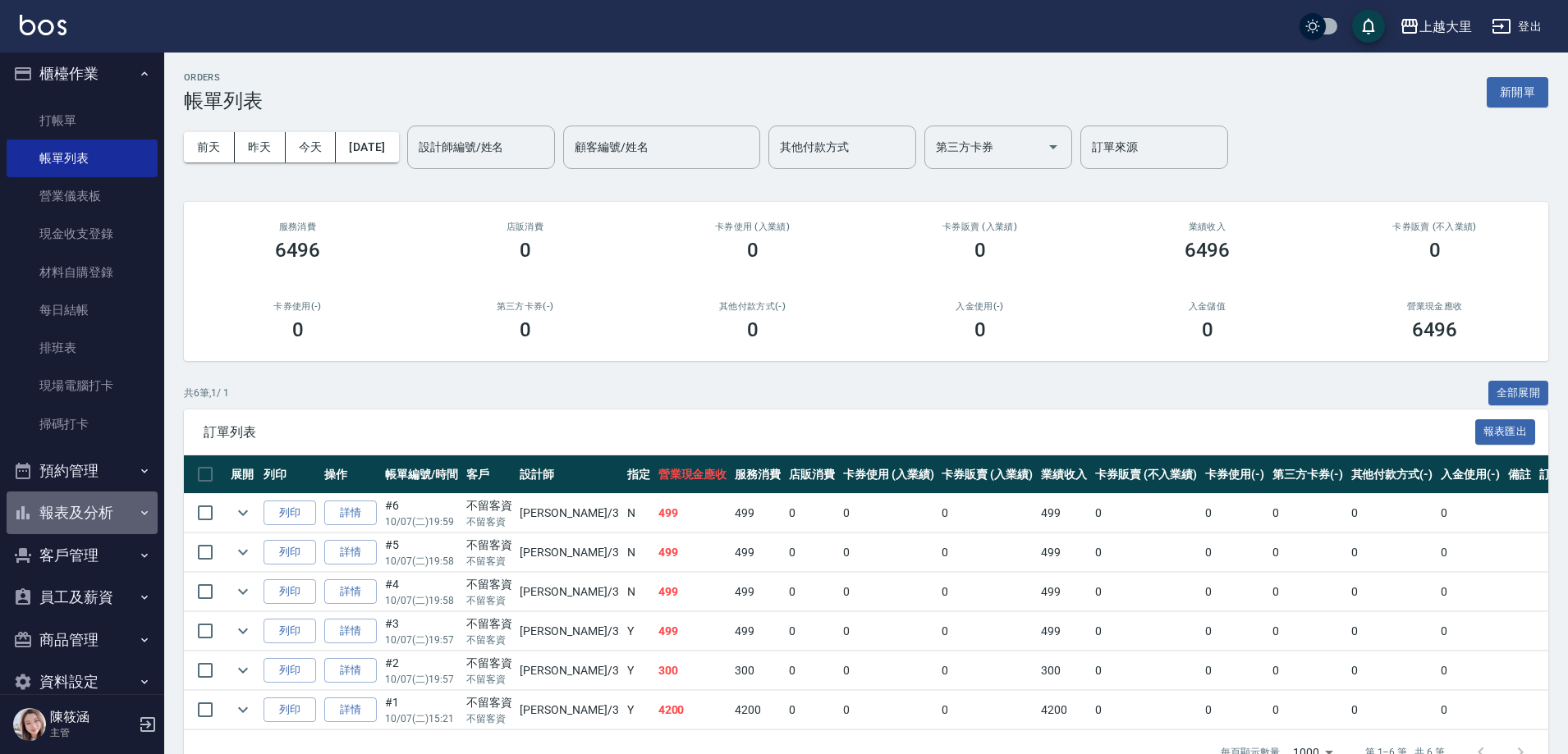
click at [131, 520] on button "報表及分析" at bounding box center [81, 512] width 151 height 43
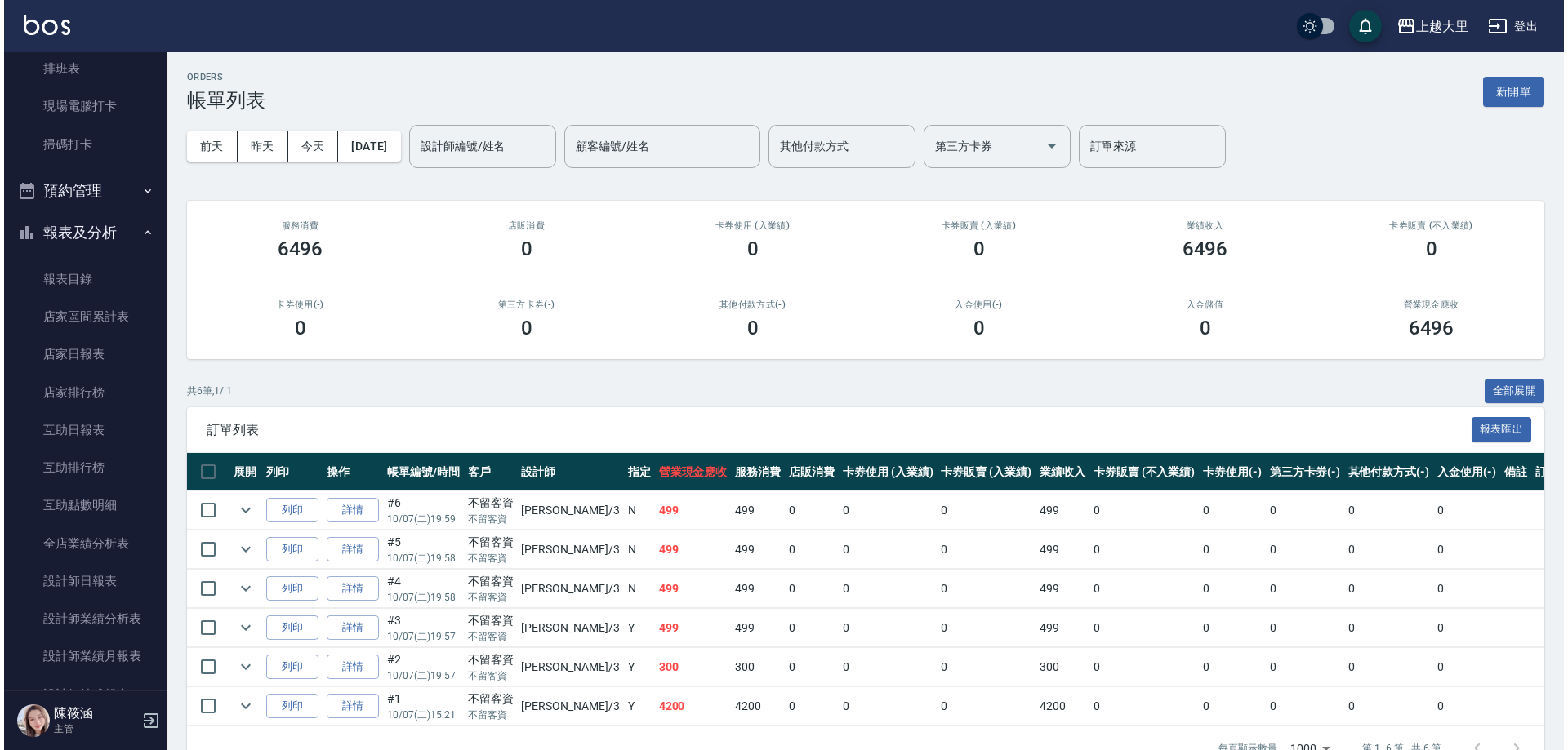
scroll to position [333, 0]
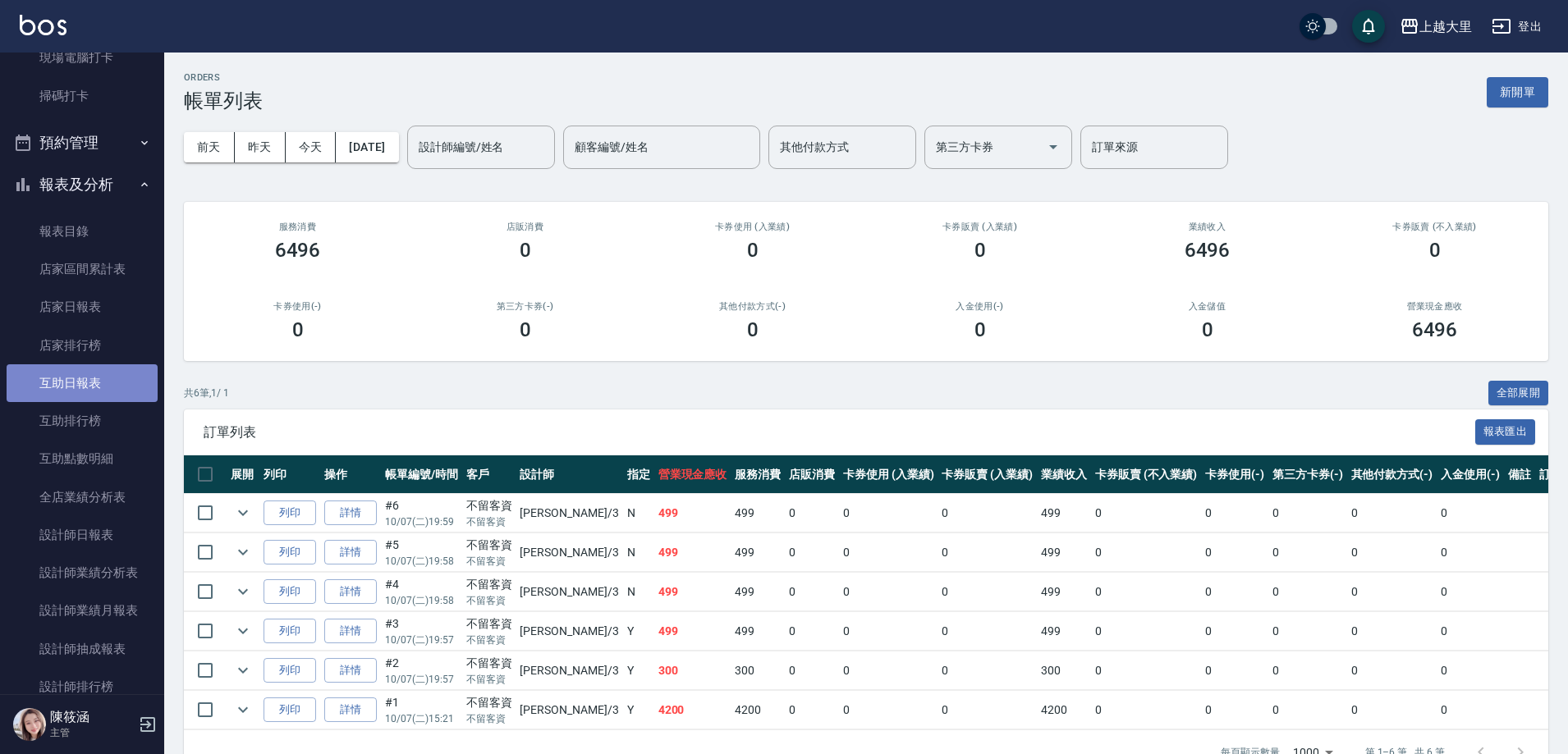
click at [110, 384] on link "互助日報表" at bounding box center [81, 383] width 151 height 38
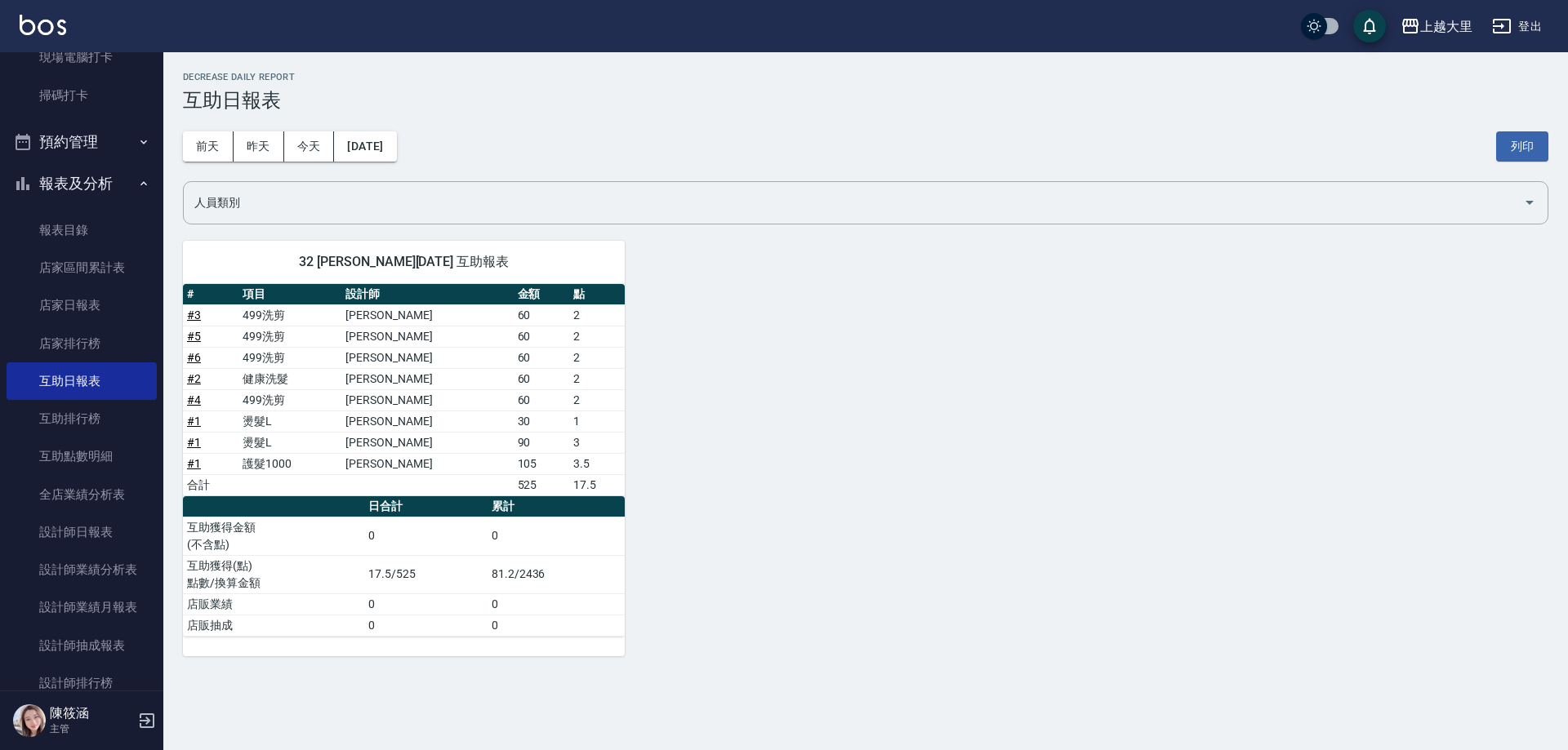
click at [123, 189] on button "報表及分析" at bounding box center [81, 184] width 150 height 43
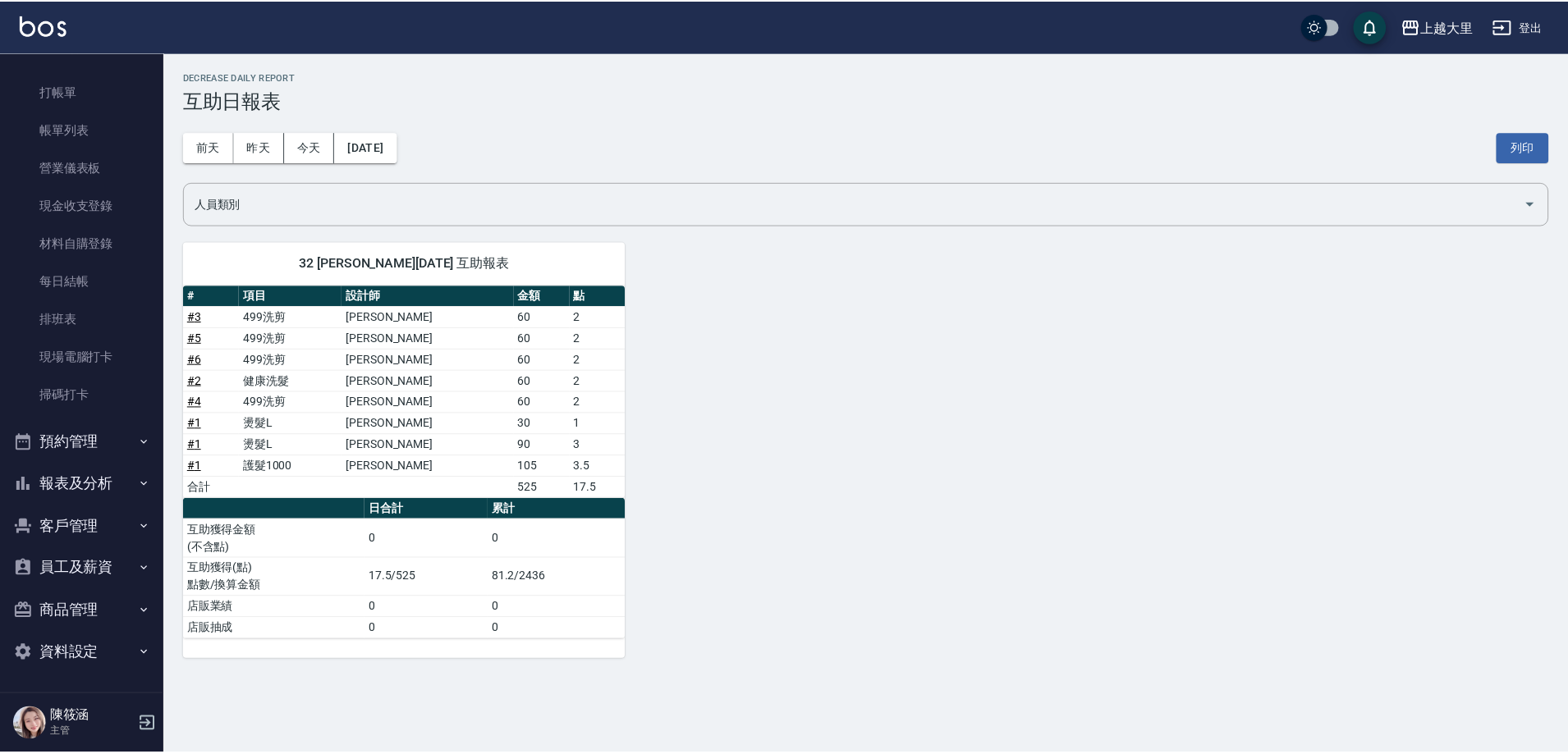
scroll to position [35, 0]
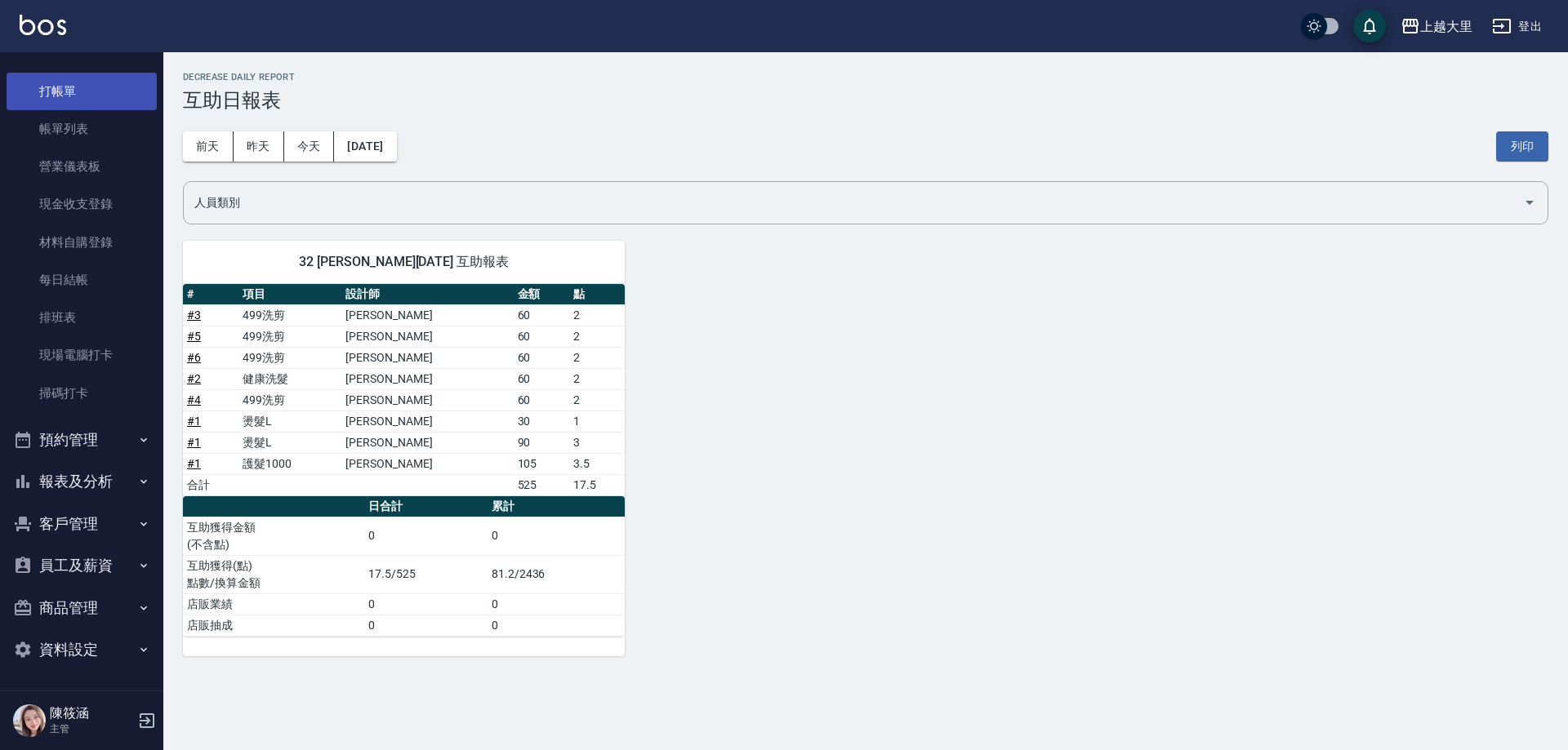
click at [105, 89] on link "打帳單" at bounding box center [81, 91] width 150 height 37
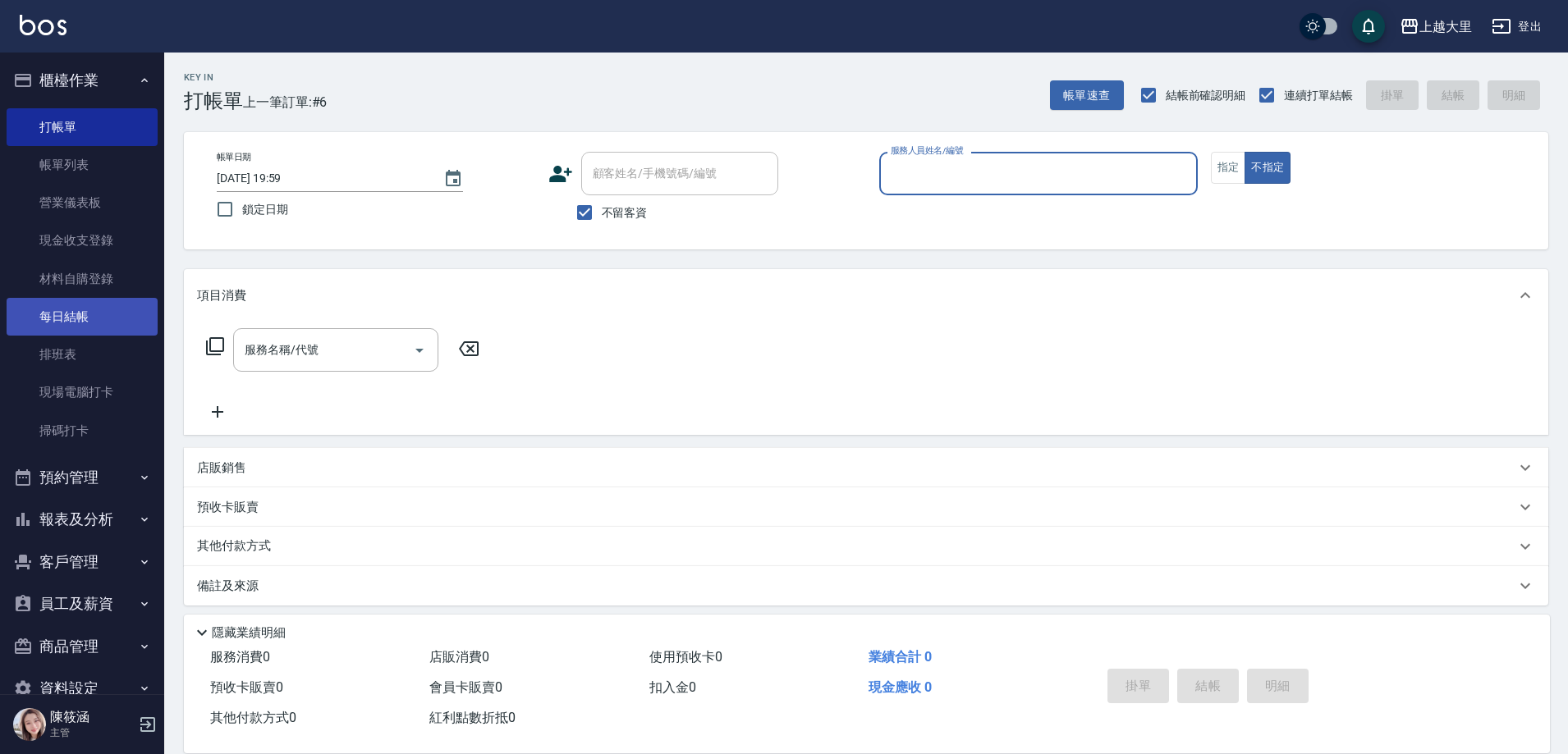
click at [101, 329] on link "每日結帳" at bounding box center [81, 316] width 151 height 38
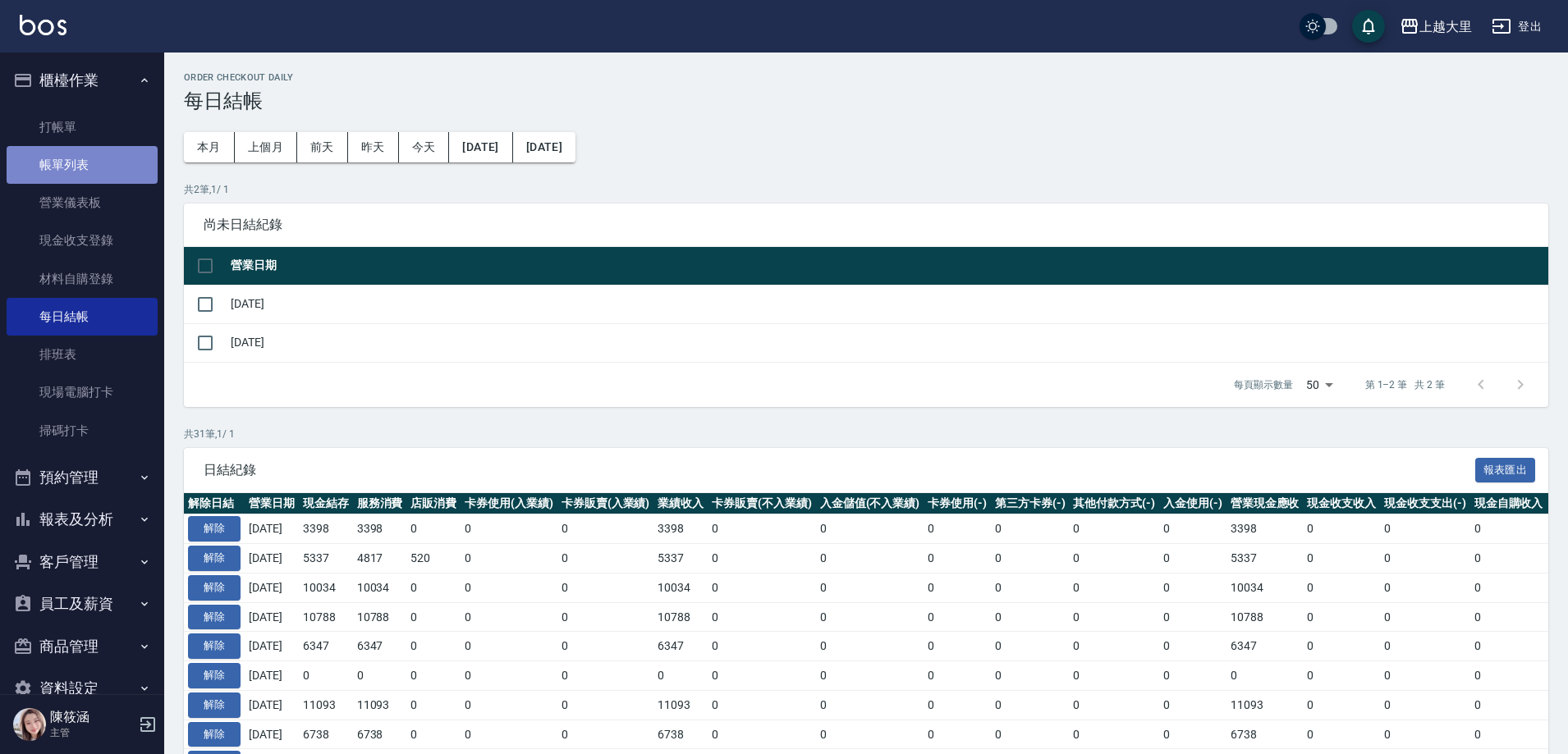
click at [132, 159] on link "帳單列表" at bounding box center [81, 165] width 151 height 38
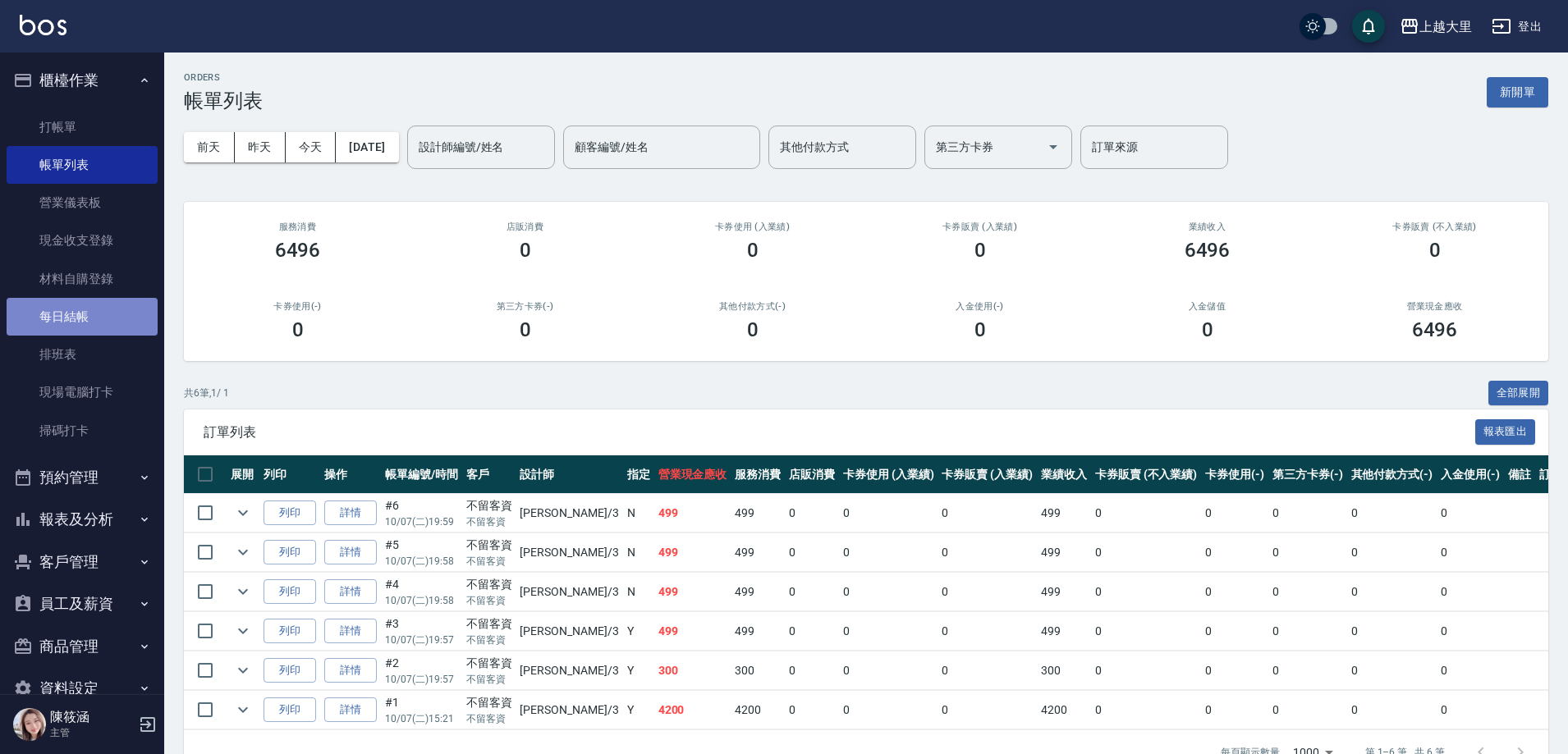
click at [87, 334] on link "每日結帳" at bounding box center [81, 316] width 151 height 38
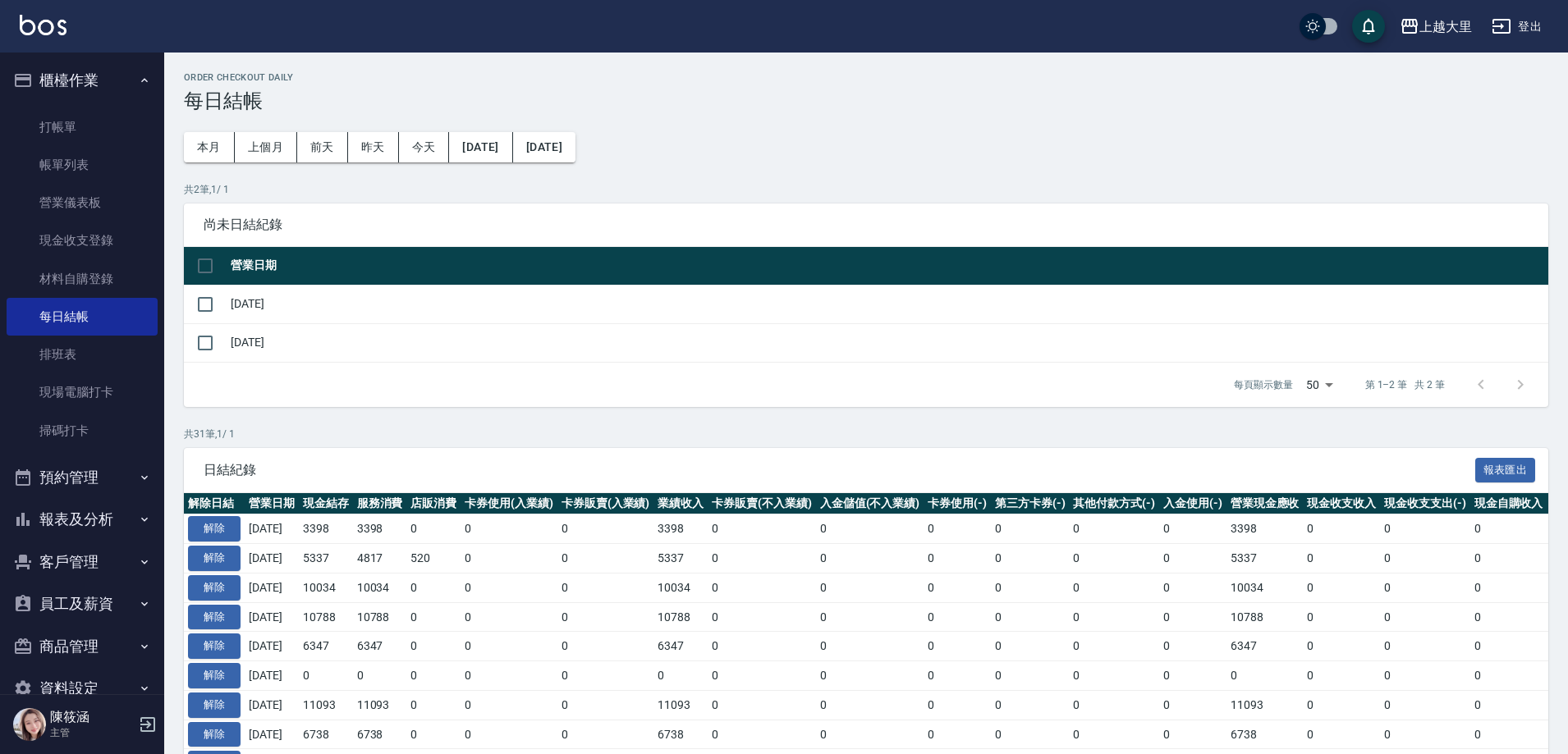
click at [226, 273] on th at bounding box center [205, 266] width 43 height 39
click at [198, 262] on input "checkbox" at bounding box center [205, 265] width 34 height 34
checkbox input "true"
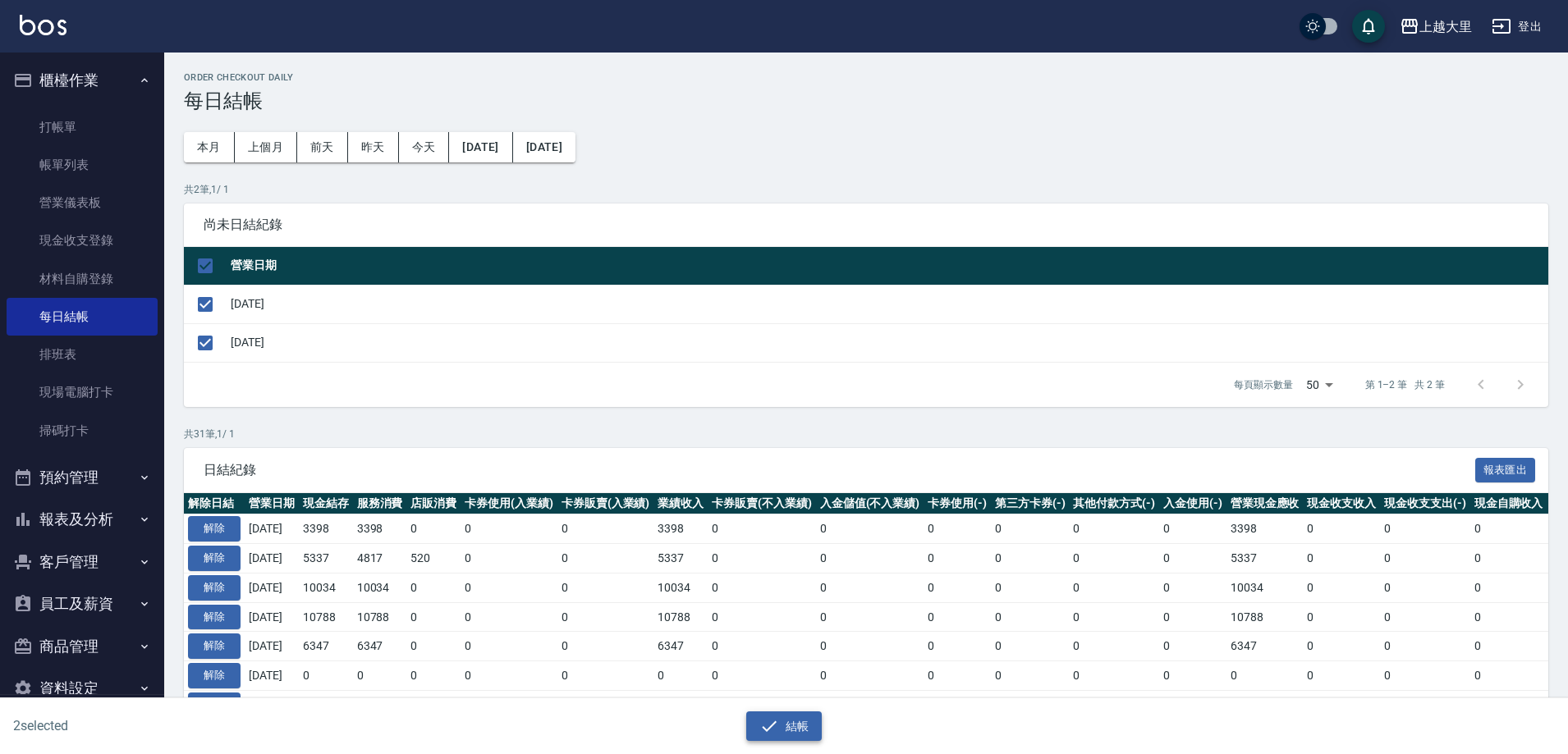
click at [805, 720] on button "結帳" at bounding box center [784, 727] width 76 height 31
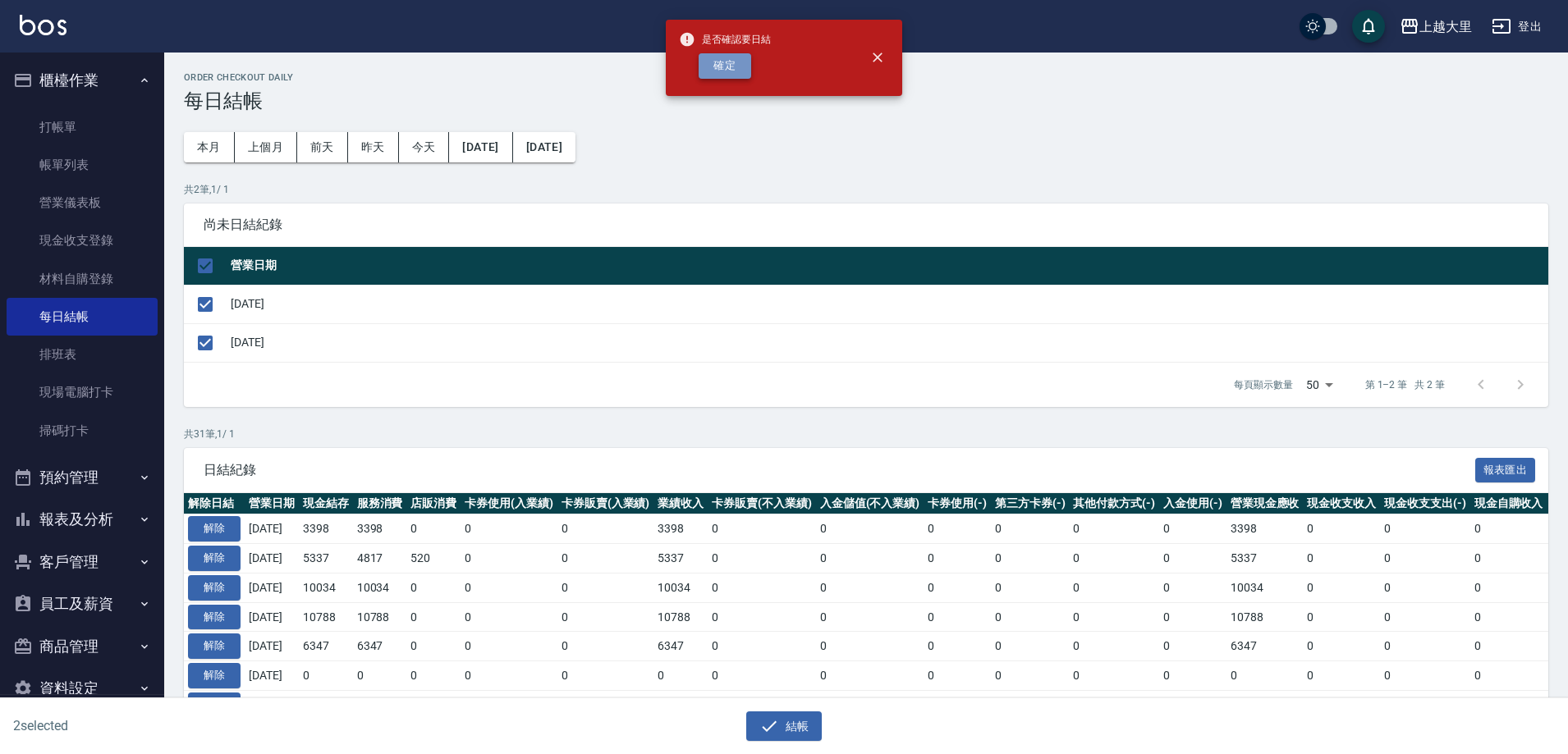
click at [710, 67] on button "確定" at bounding box center [725, 66] width 53 height 25
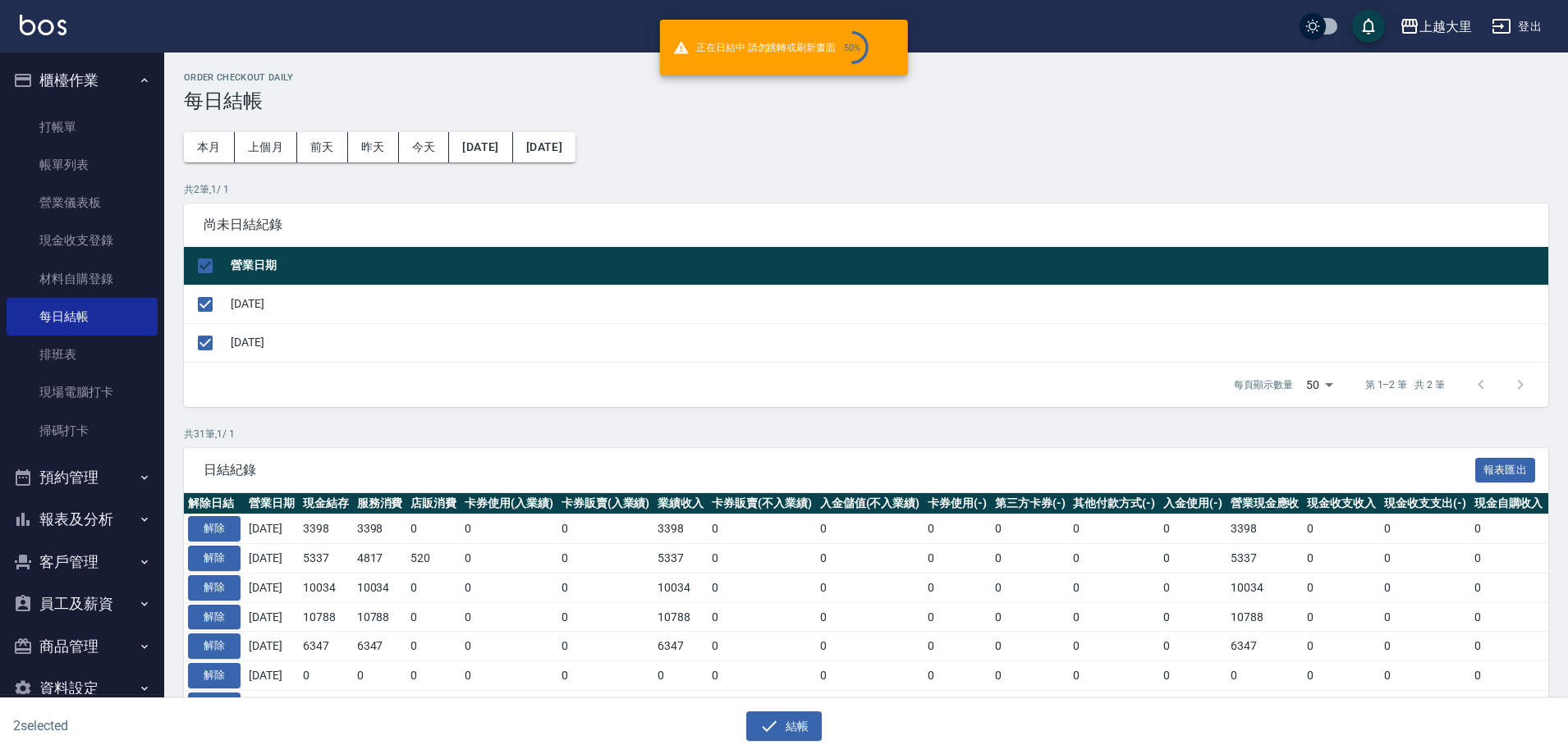
checkbox input "false"
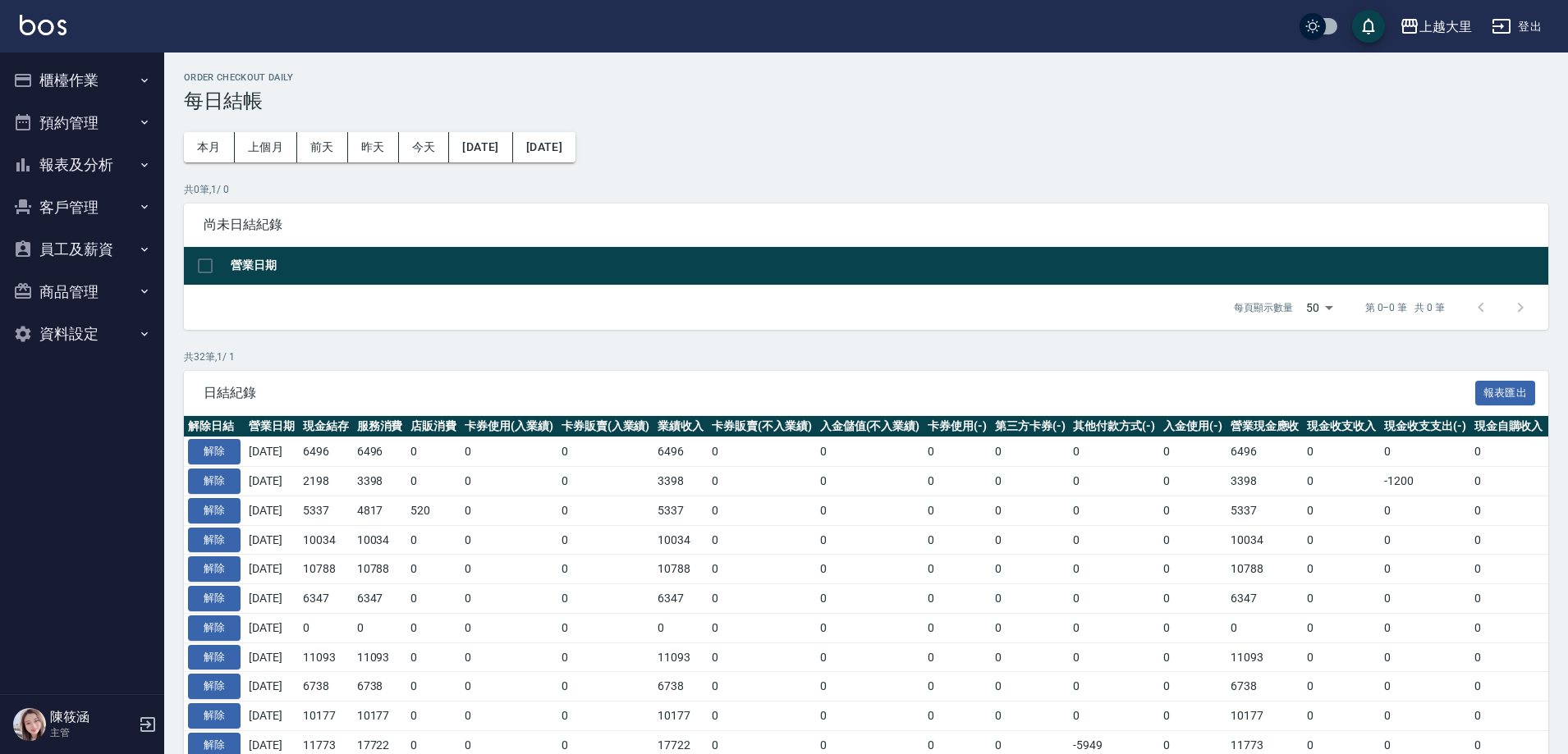
click at [114, 78] on button "櫃檯作業" at bounding box center [81, 80] width 151 height 43
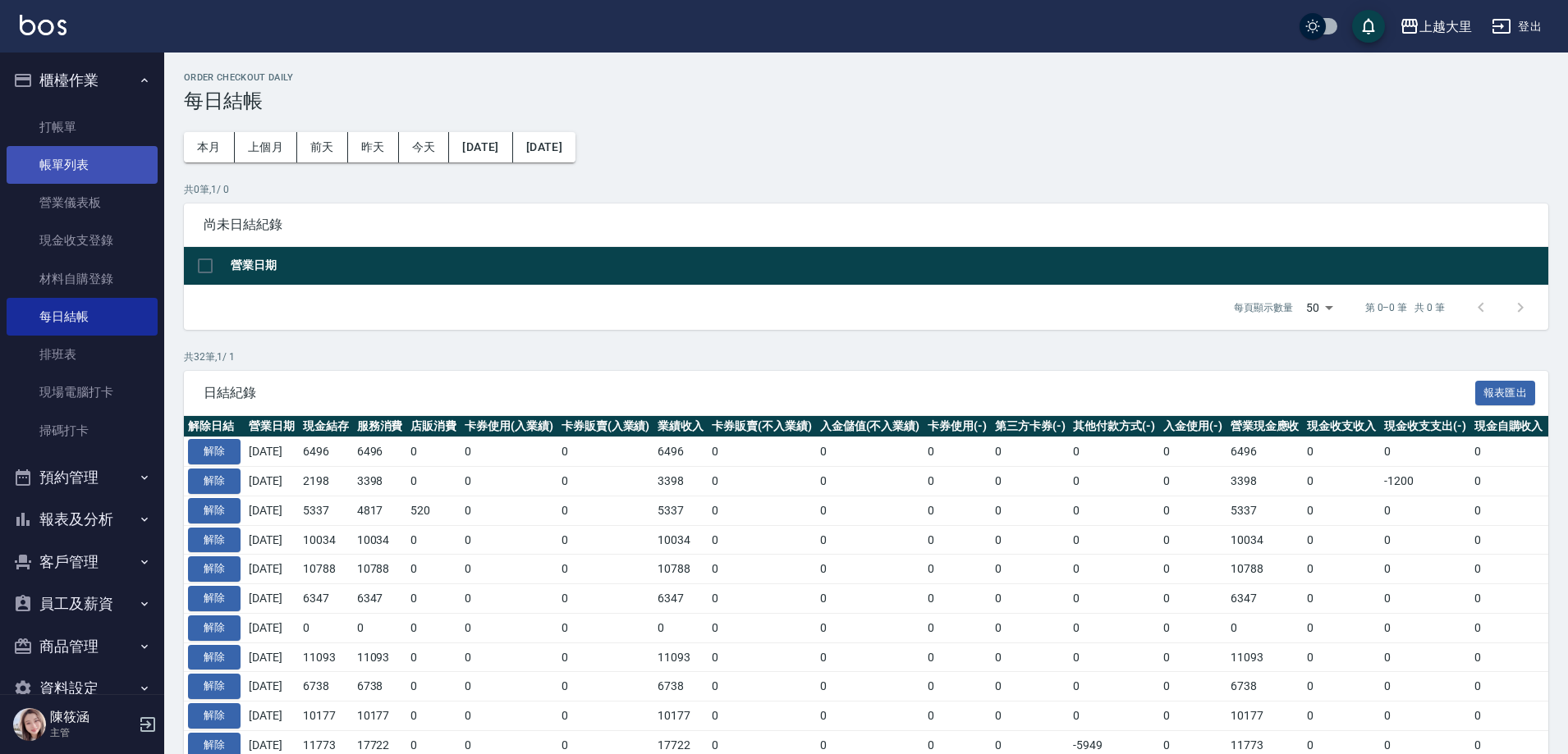
click at [91, 161] on link "帳單列表" at bounding box center [81, 165] width 151 height 38
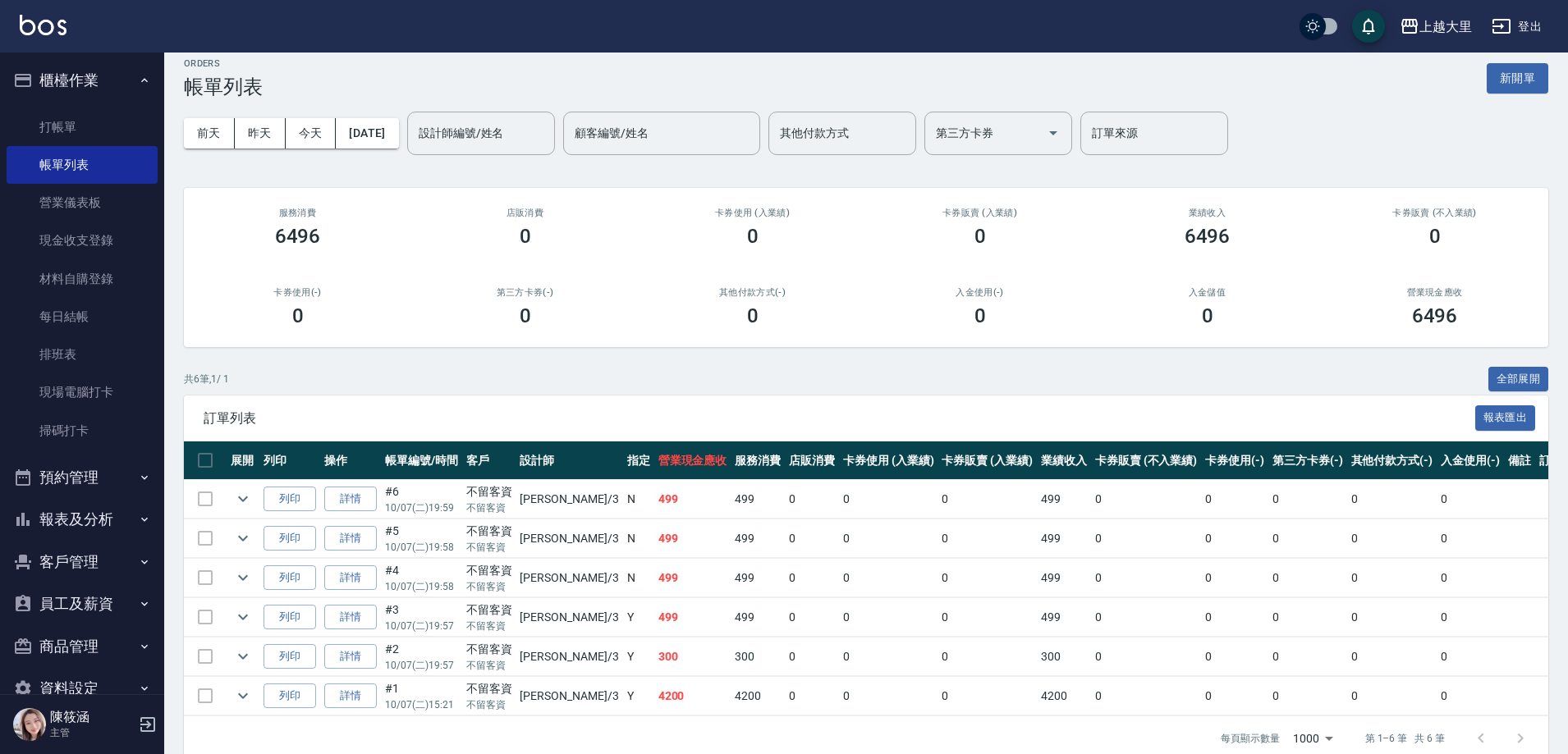
scroll to position [53, 0]
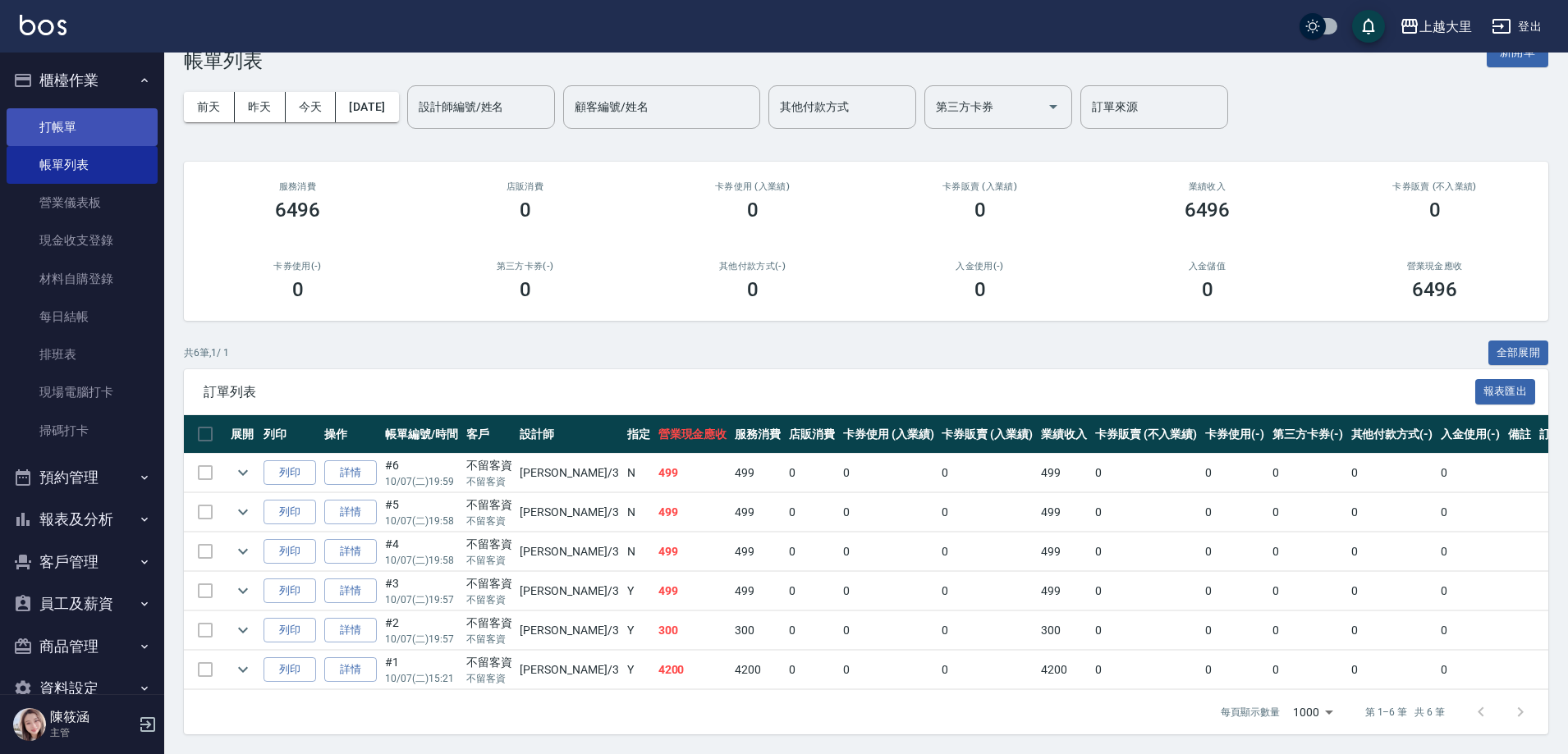
click at [71, 123] on link "打帳單" at bounding box center [81, 127] width 151 height 38
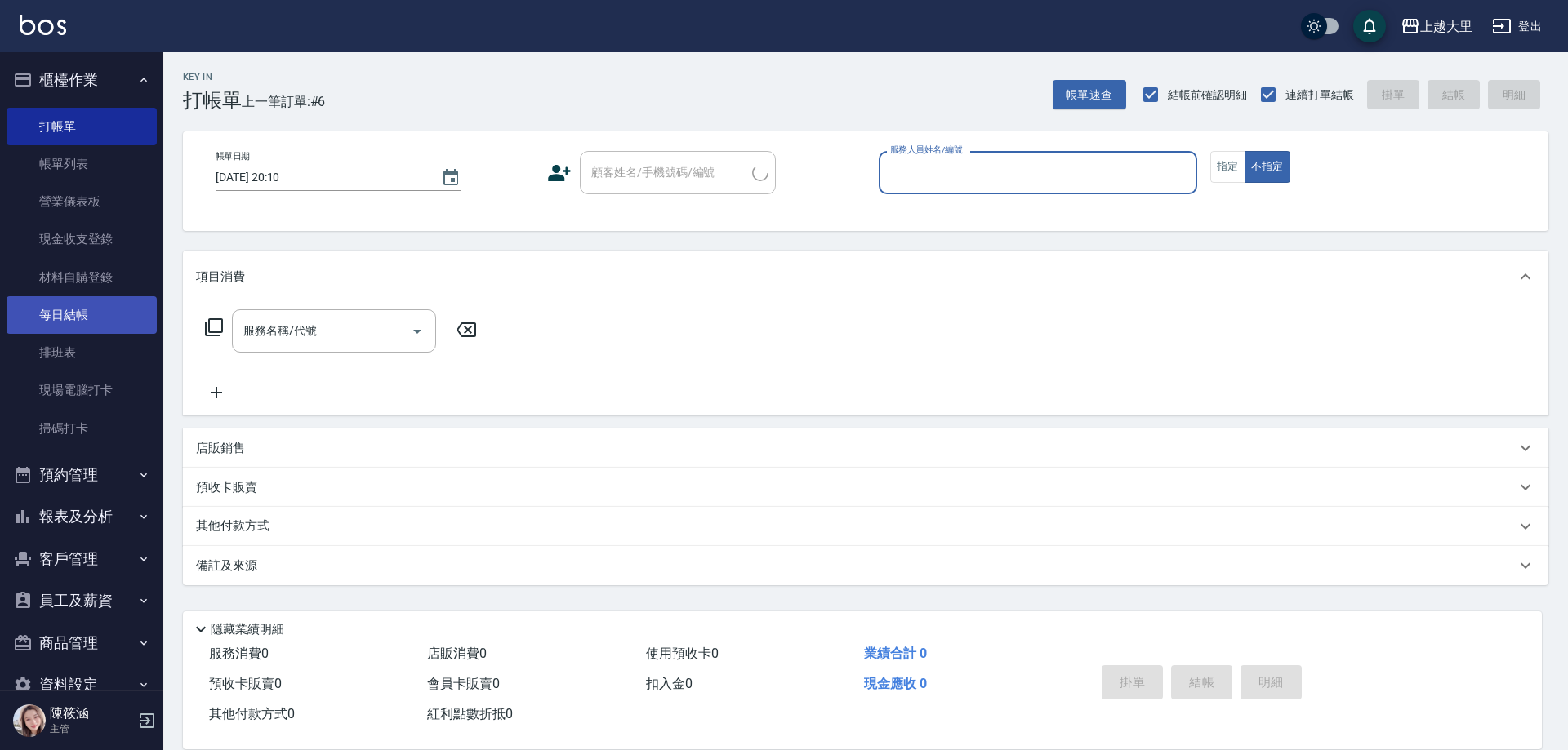
click at [68, 306] on link "每日結帳" at bounding box center [81, 314] width 150 height 37
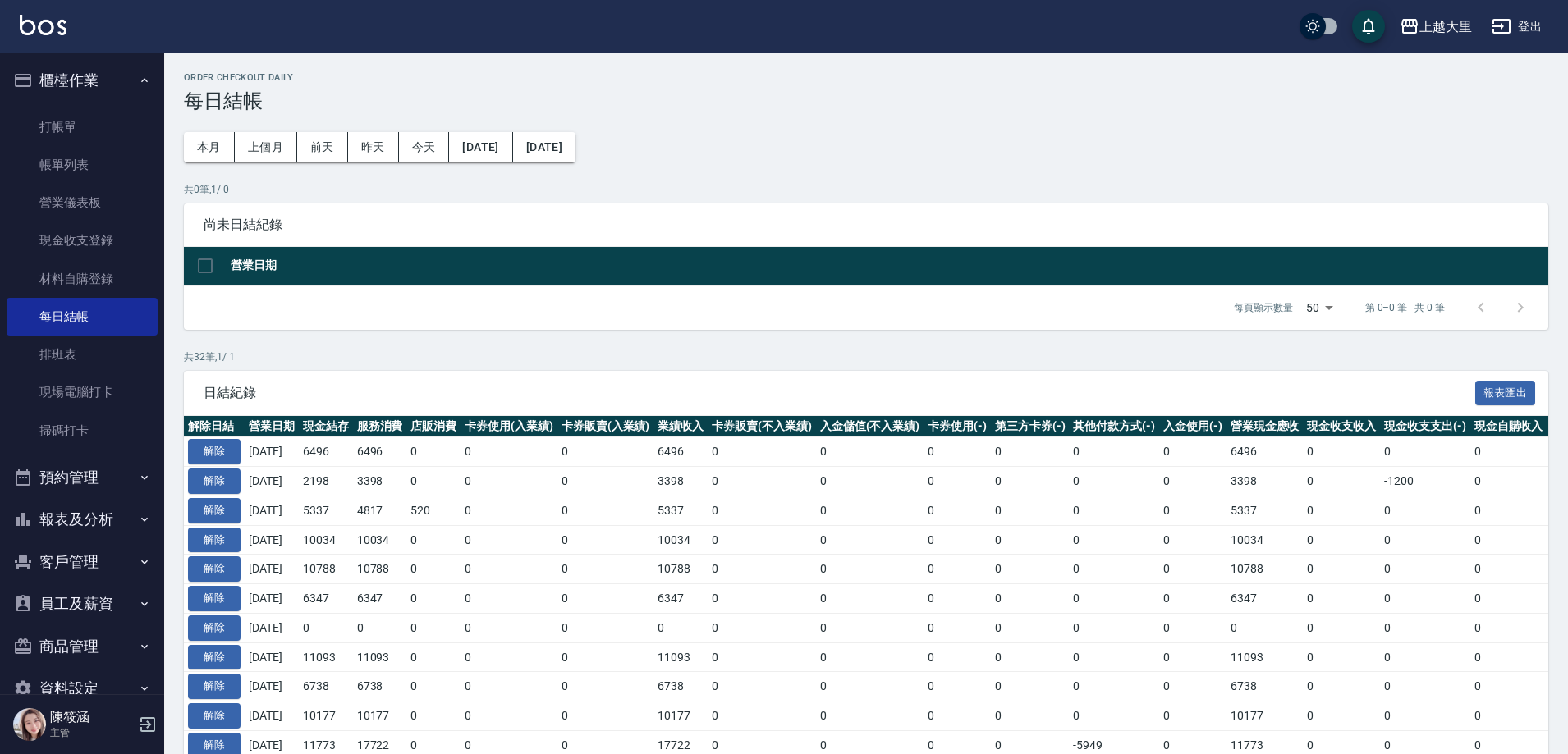
click at [114, 512] on button "報表及分析" at bounding box center [81, 519] width 151 height 43
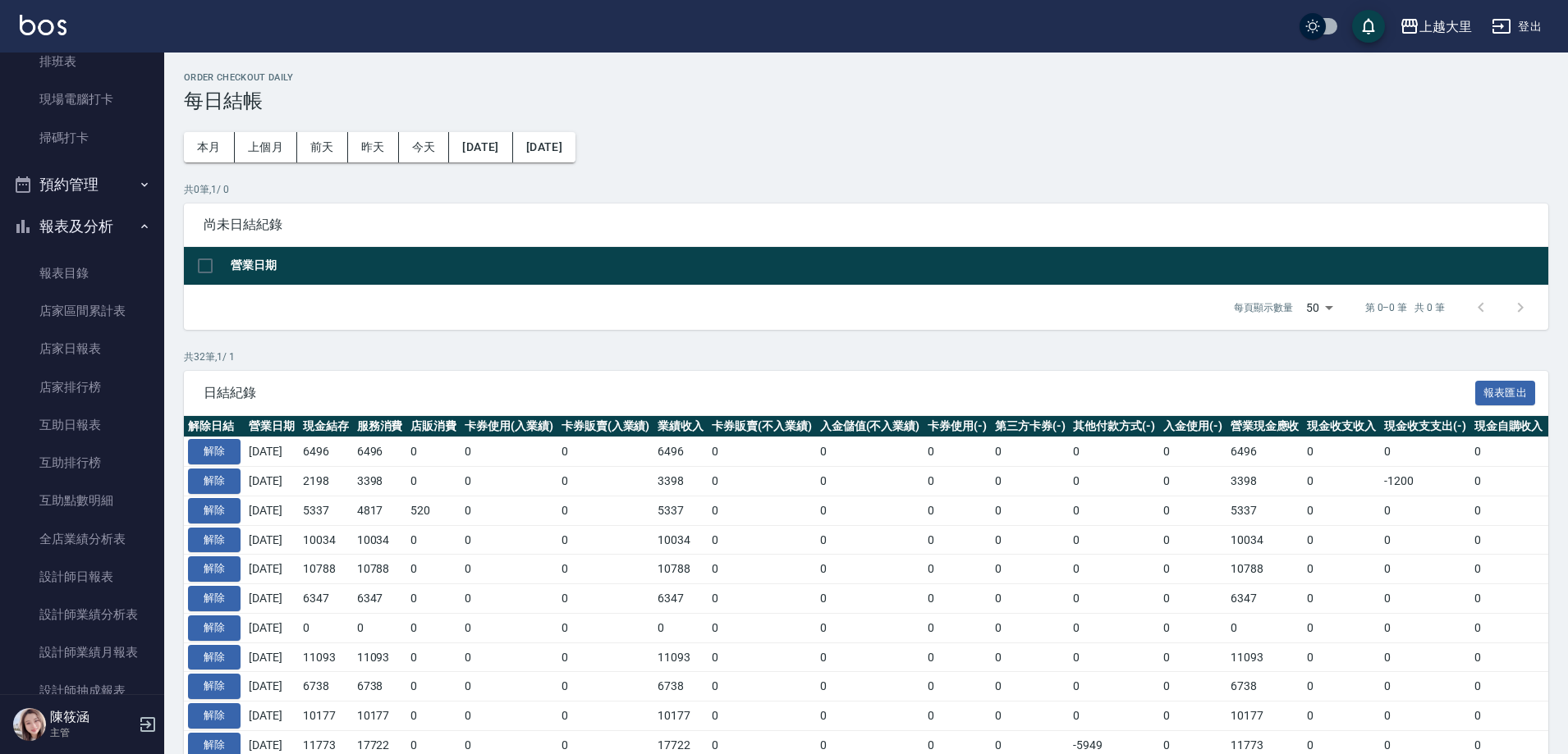
scroll to position [574, 0]
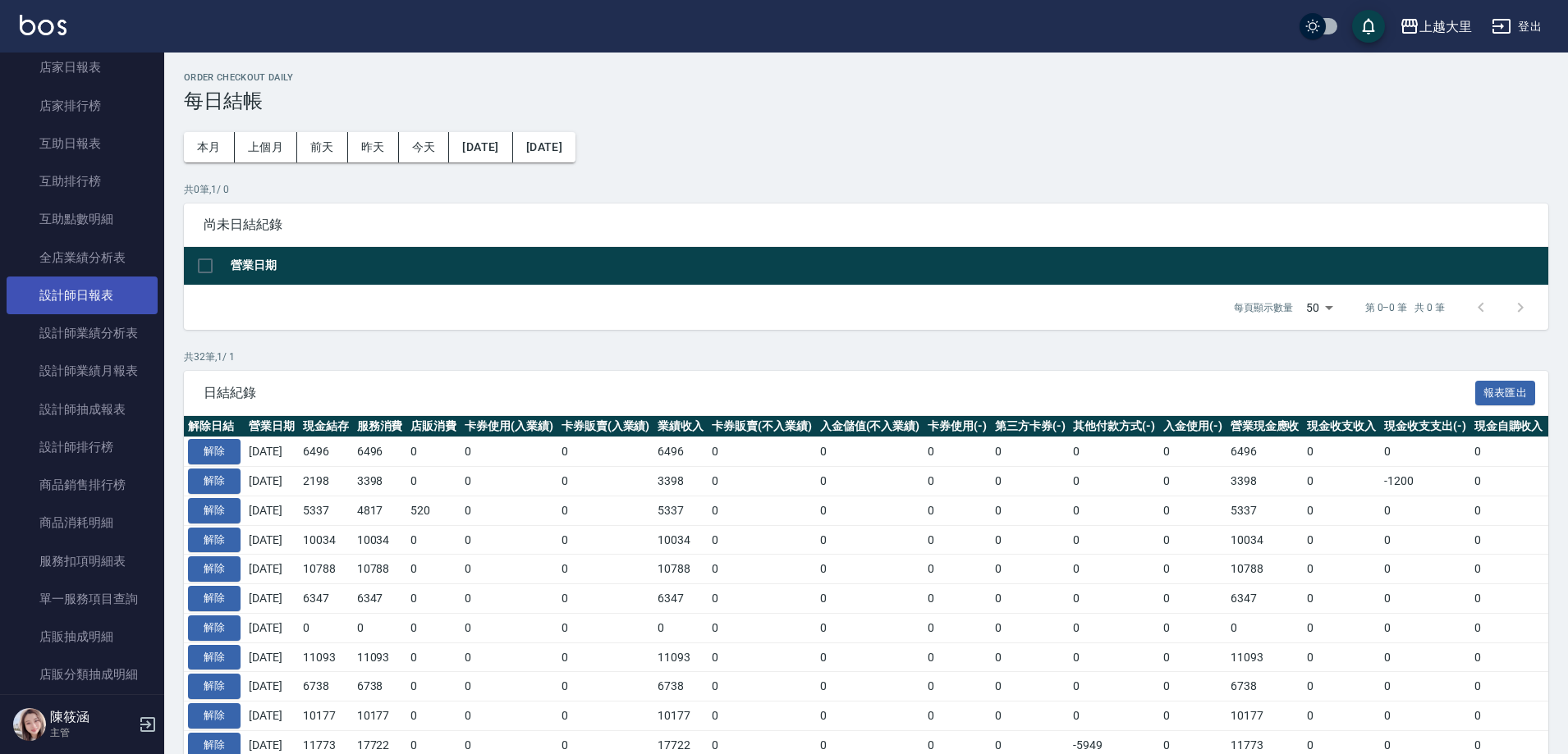
click at [120, 302] on link "設計師日報表" at bounding box center [81, 295] width 151 height 38
